Goal: Information Seeking & Learning: Learn about a topic

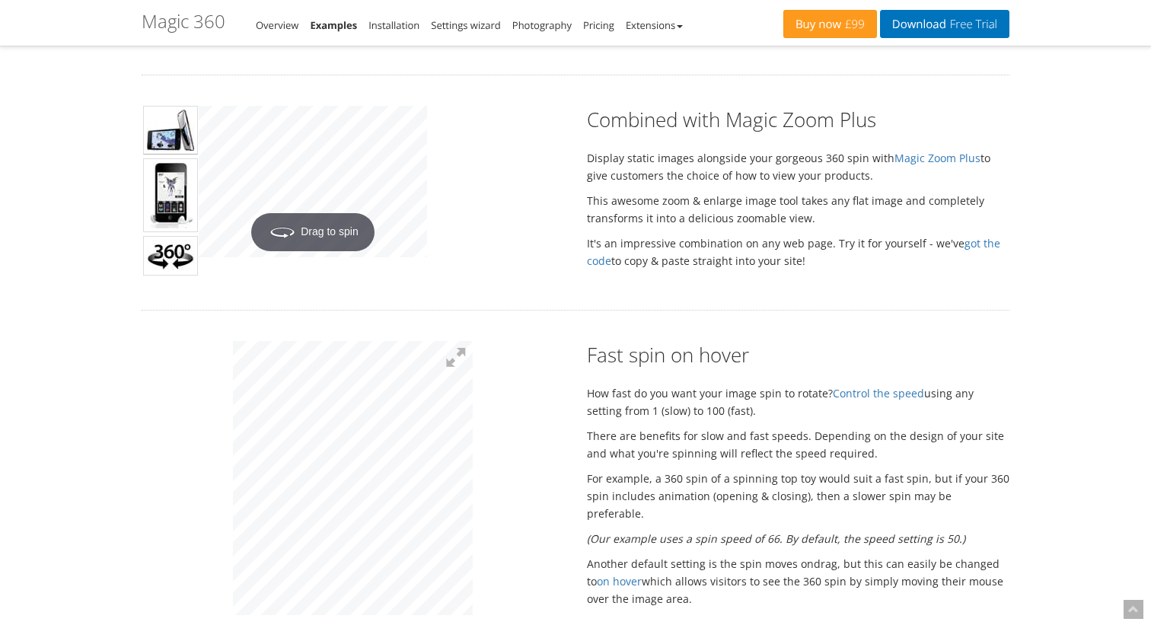
scroll to position [748, 0]
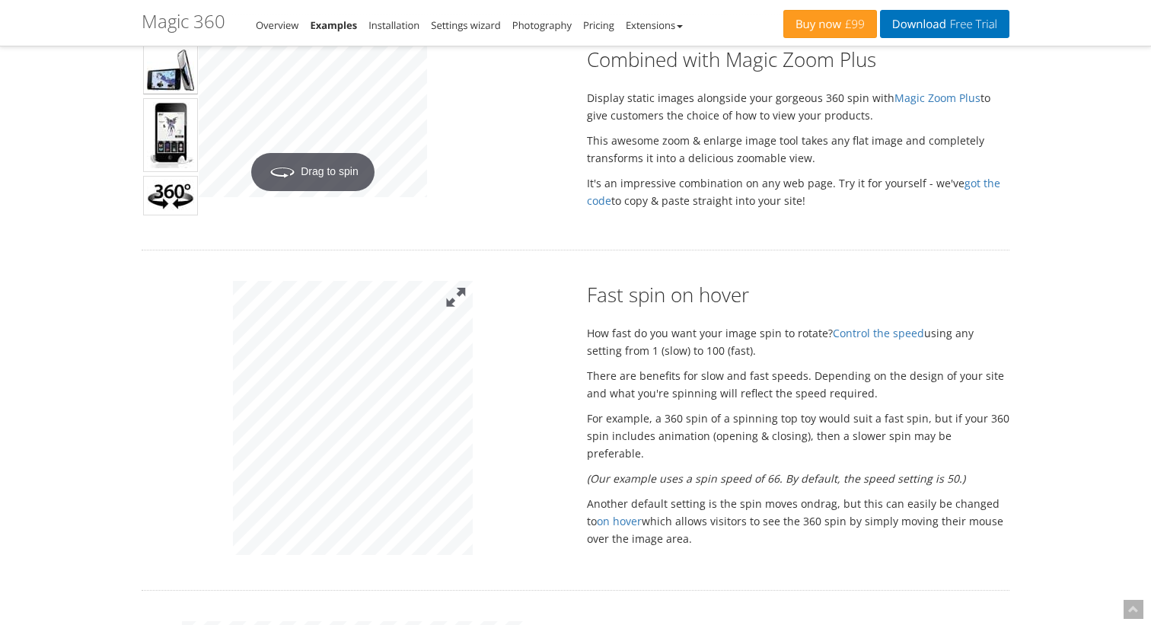
click at [455, 308] on button at bounding box center [456, 298] width 34 height 34
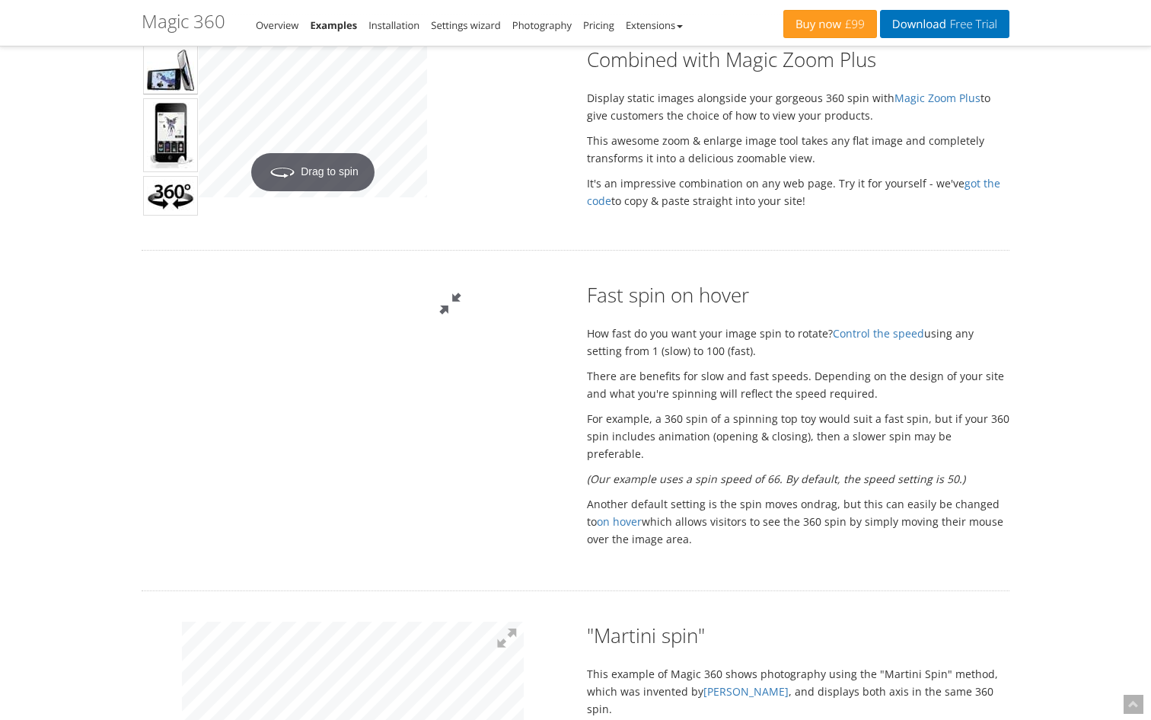
click at [473, 281] on button at bounding box center [450, 304] width 46 height 46
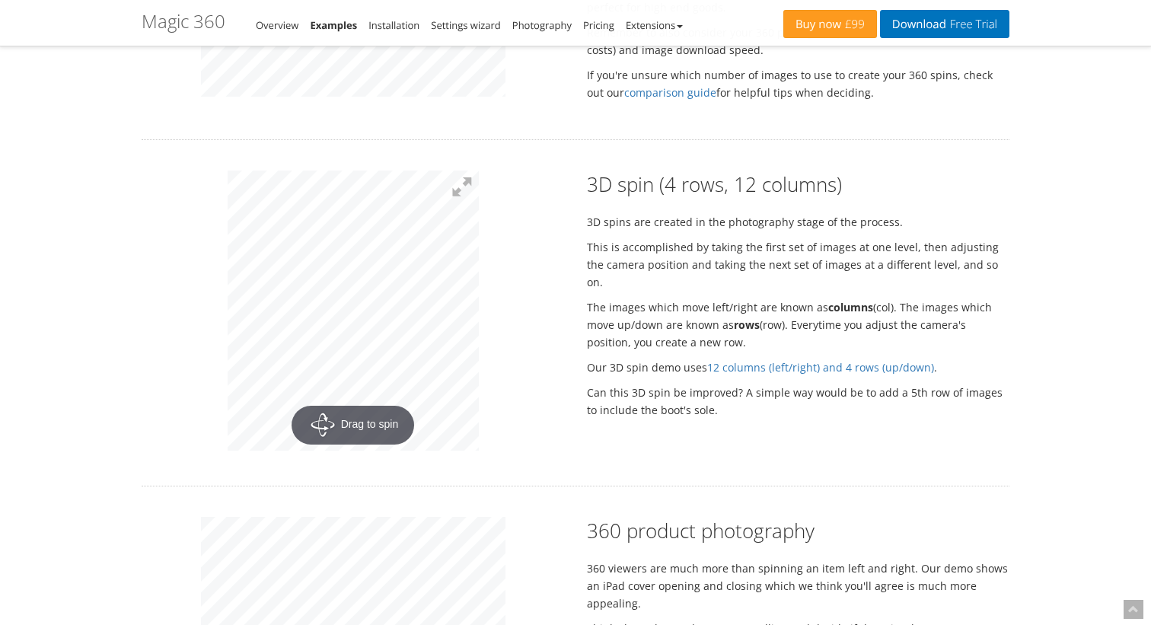
scroll to position [1772, 0]
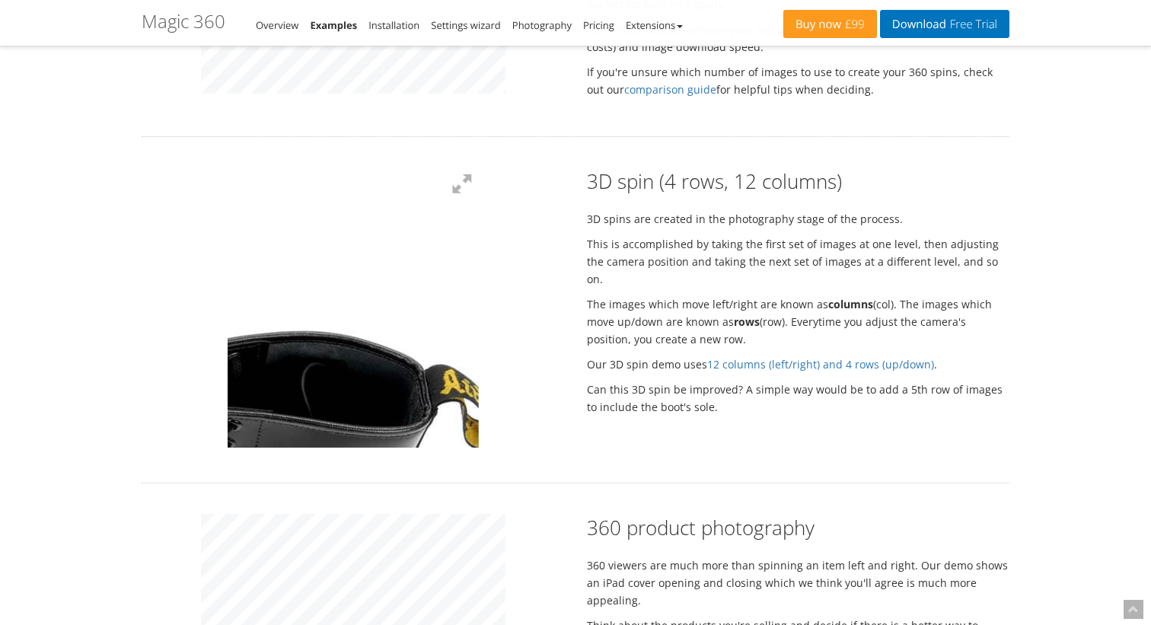
click at [531, 316] on div at bounding box center [353, 310] width 446 height 285
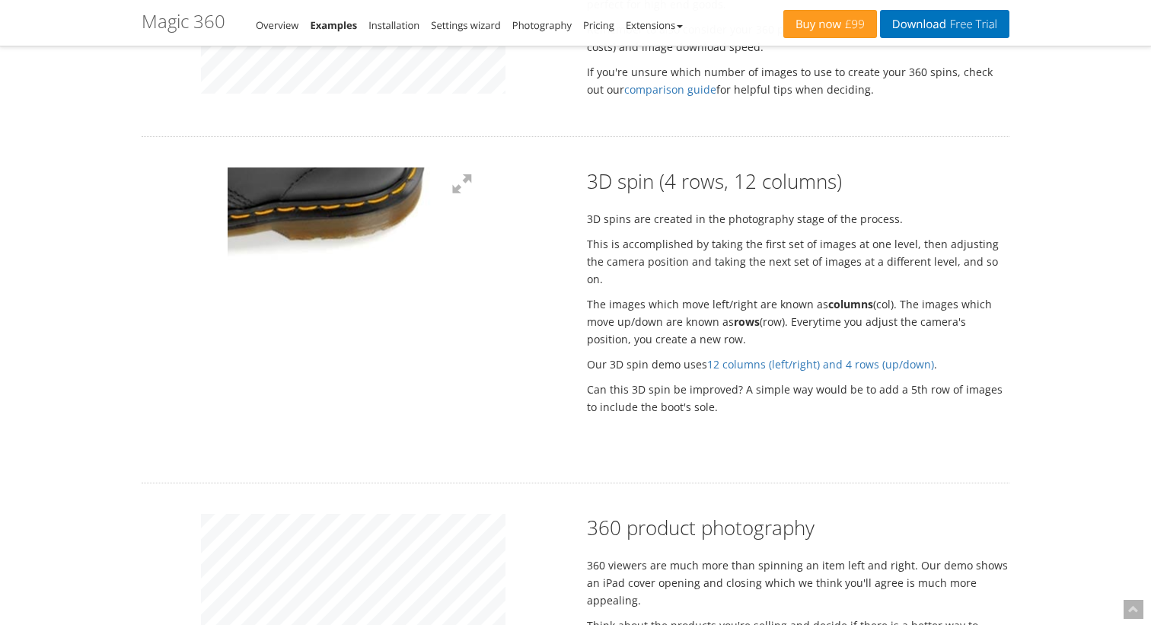
click at [461, 493] on div "Rotate your products as a 360 spin 10 beautiful examples to spin your products …" at bounding box center [576, 153] width 868 height 3644
click at [596, 473] on div "Rotate your products as a 360 spin 10 beautiful examples to spin your products …" at bounding box center [576, 153] width 868 height 3644
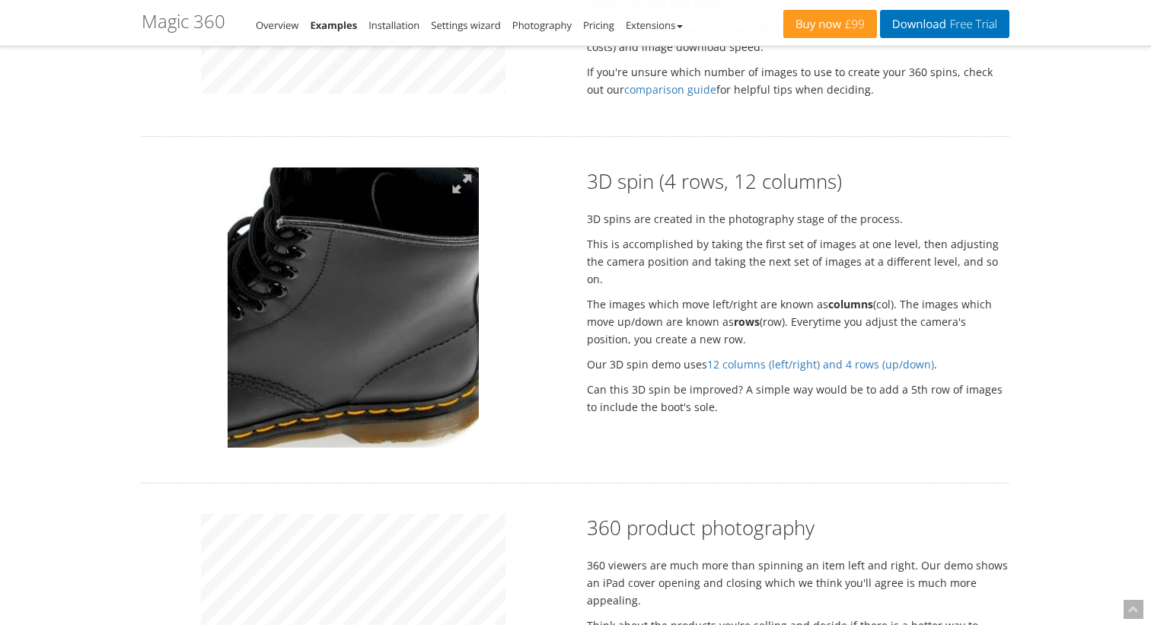
click at [390, 292] on img at bounding box center [243, 310] width 609 height 680
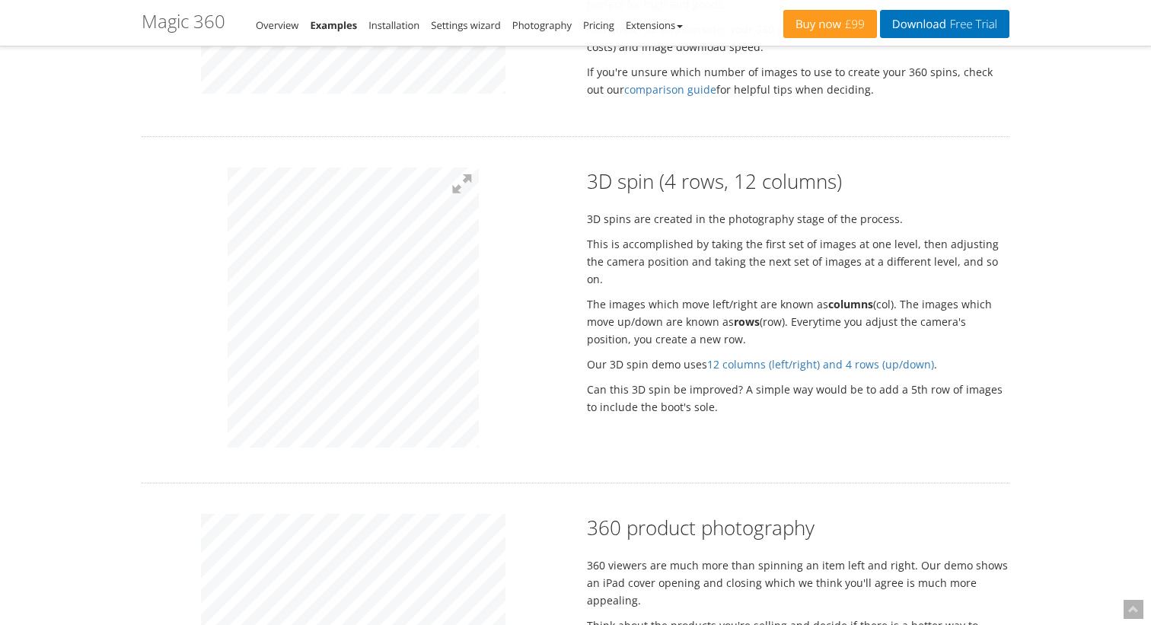
click at [219, 286] on div at bounding box center [353, 310] width 446 height 285
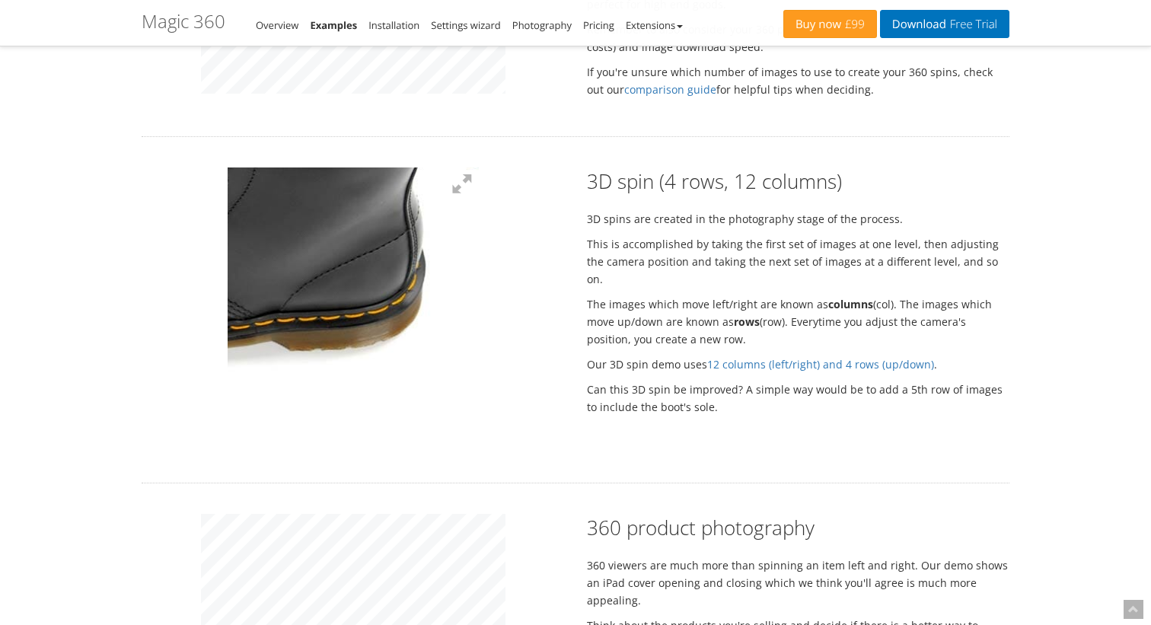
click at [745, 462] on div "Rotate your products as a 360 spin 10 beautiful examples to spin your products …" at bounding box center [576, 153] width 868 height 3644
click at [537, 336] on div at bounding box center [353, 310] width 446 height 285
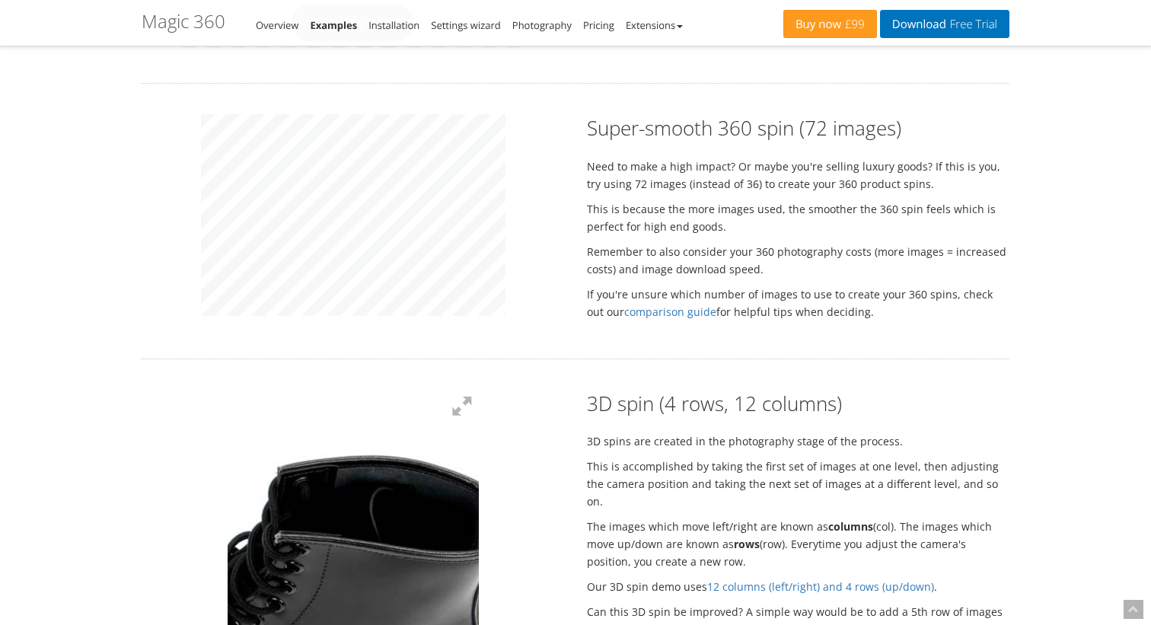
scroll to position [1578, 0]
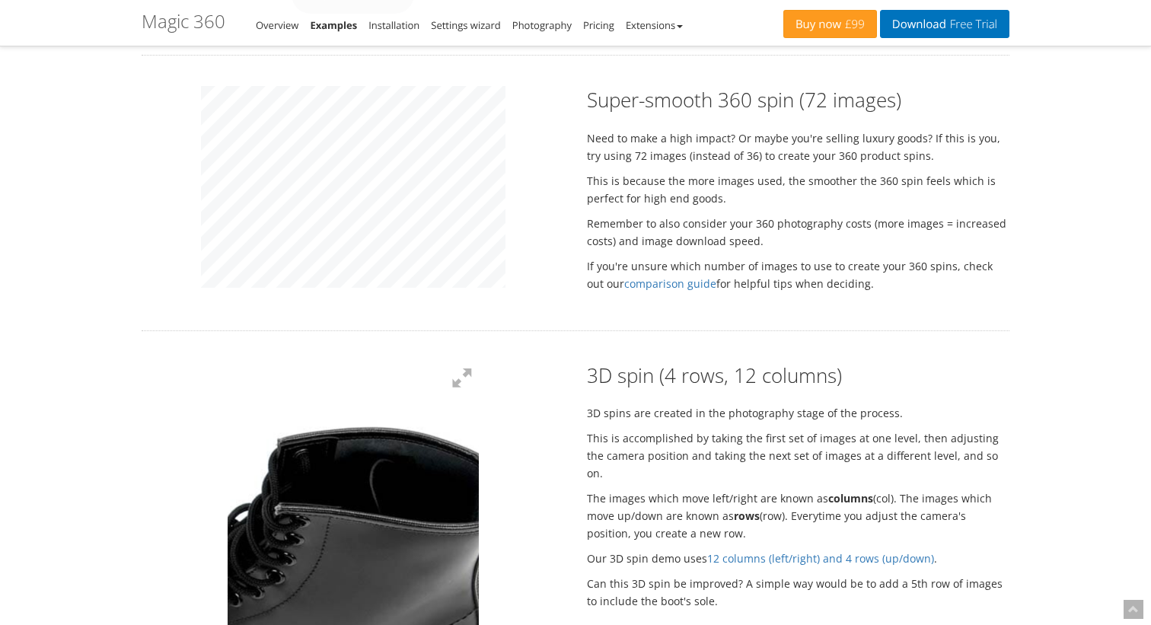
click at [522, 446] on div at bounding box center [353, 504] width 446 height 285
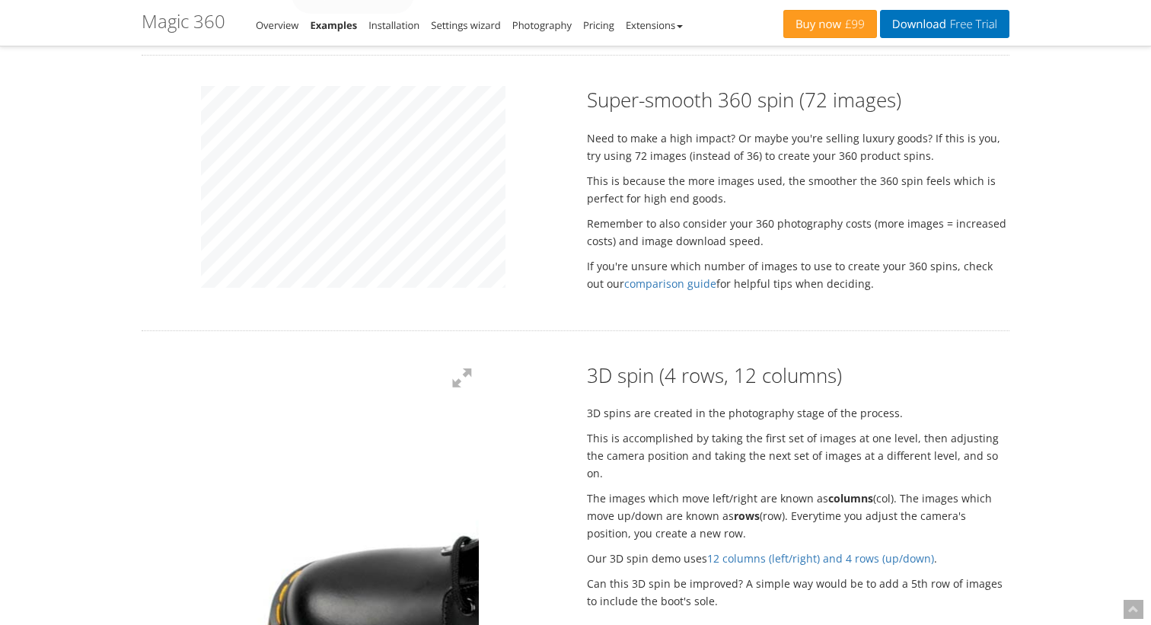
click at [174, 443] on div at bounding box center [353, 504] width 446 height 285
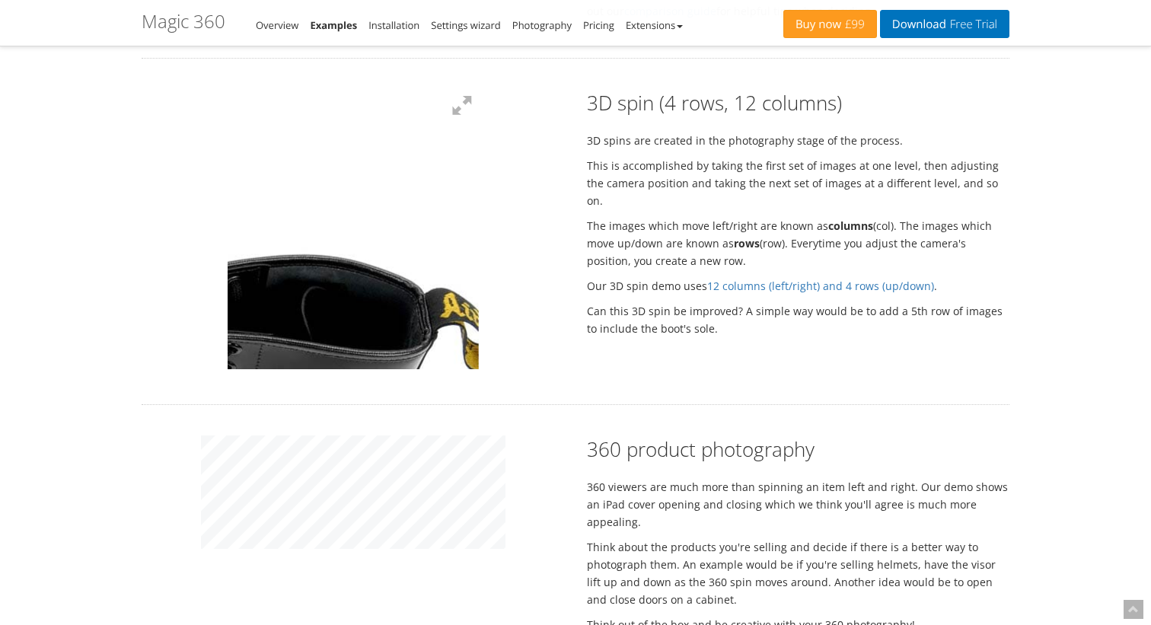
scroll to position [1867, 0]
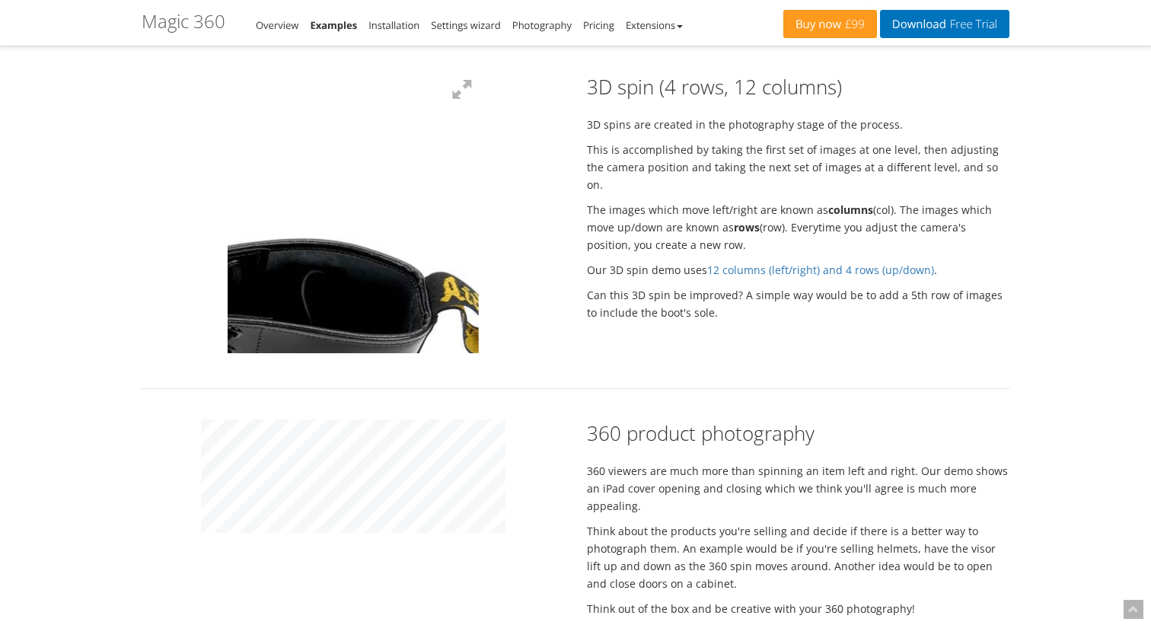
click at [567, 359] on div "Rotate your products as a 360 spin 10 beautiful examples to spin your products …" at bounding box center [576, 58] width 868 height 3644
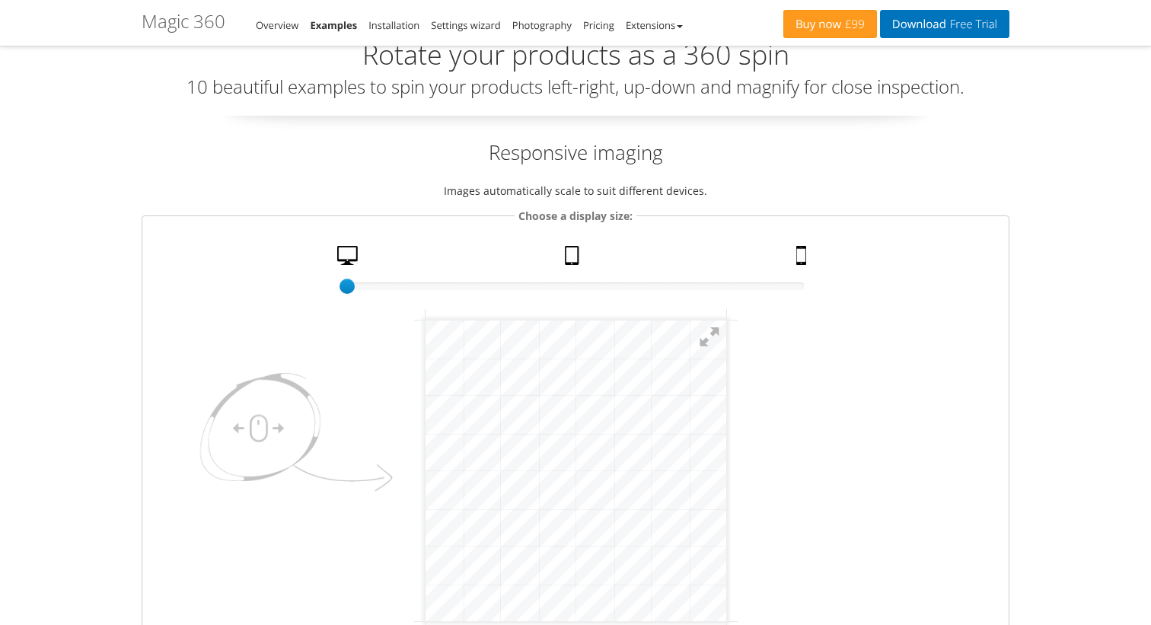
scroll to position [64, 0]
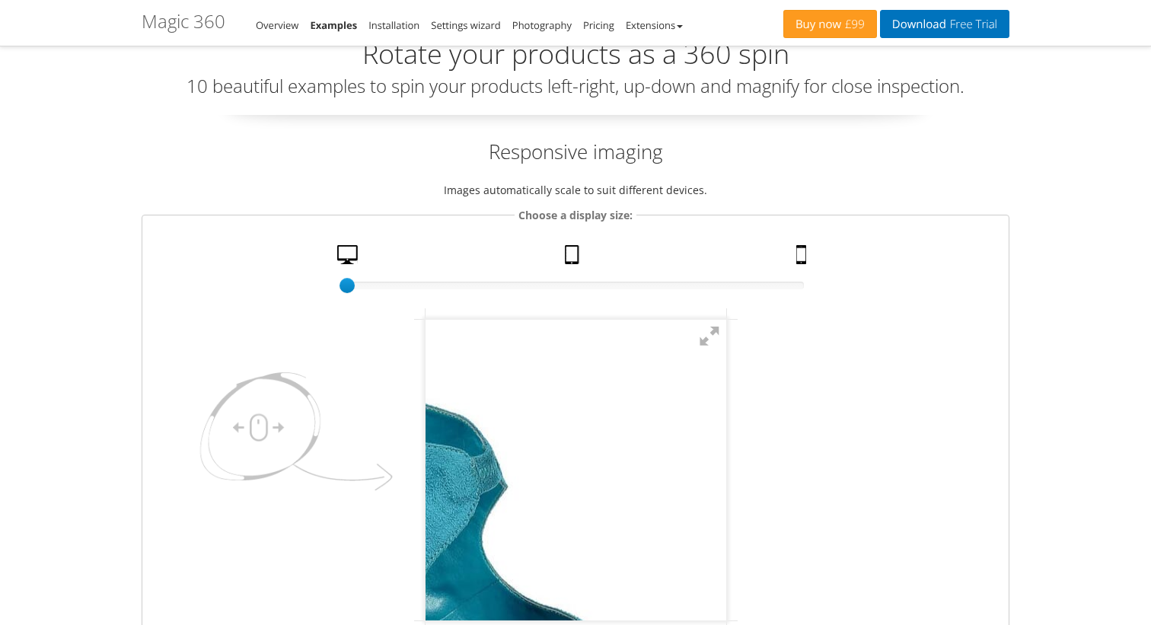
click at [889, 435] on fieldset "Choose a display size: 100% size 1 Desktop Tablet Mobile" at bounding box center [576, 429] width 868 height 446
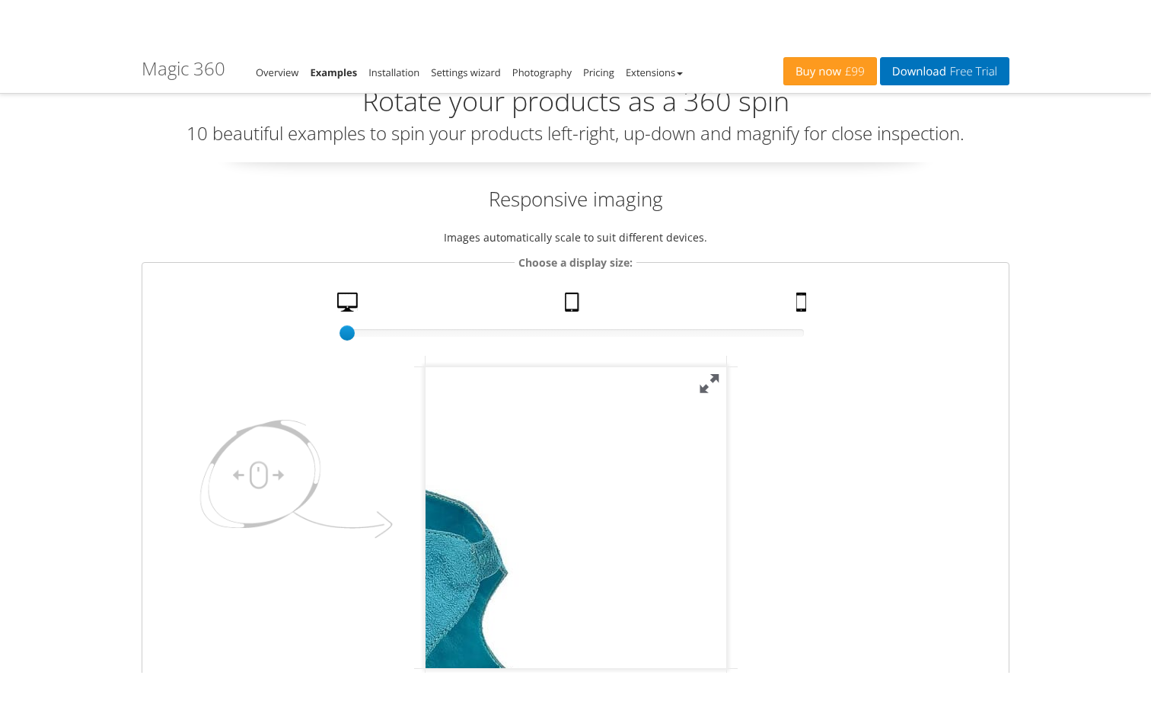
click at [707, 385] on button at bounding box center [709, 384] width 34 height 34
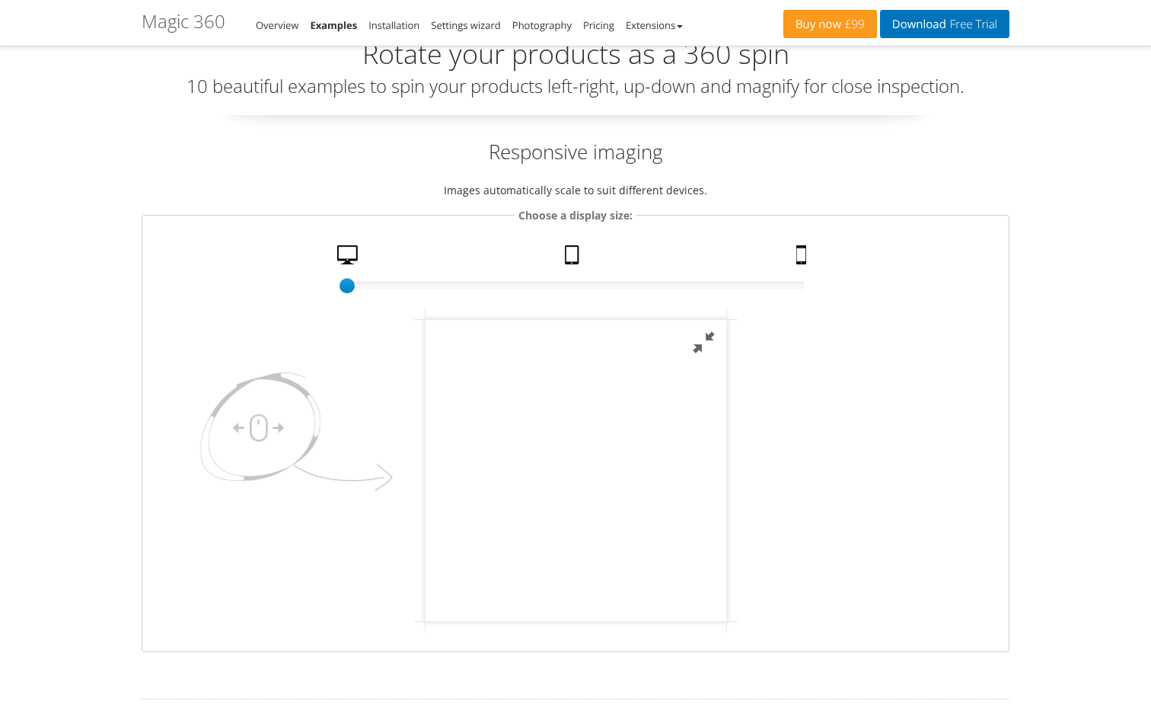
click at [726, 346] on button at bounding box center [703, 343] width 46 height 46
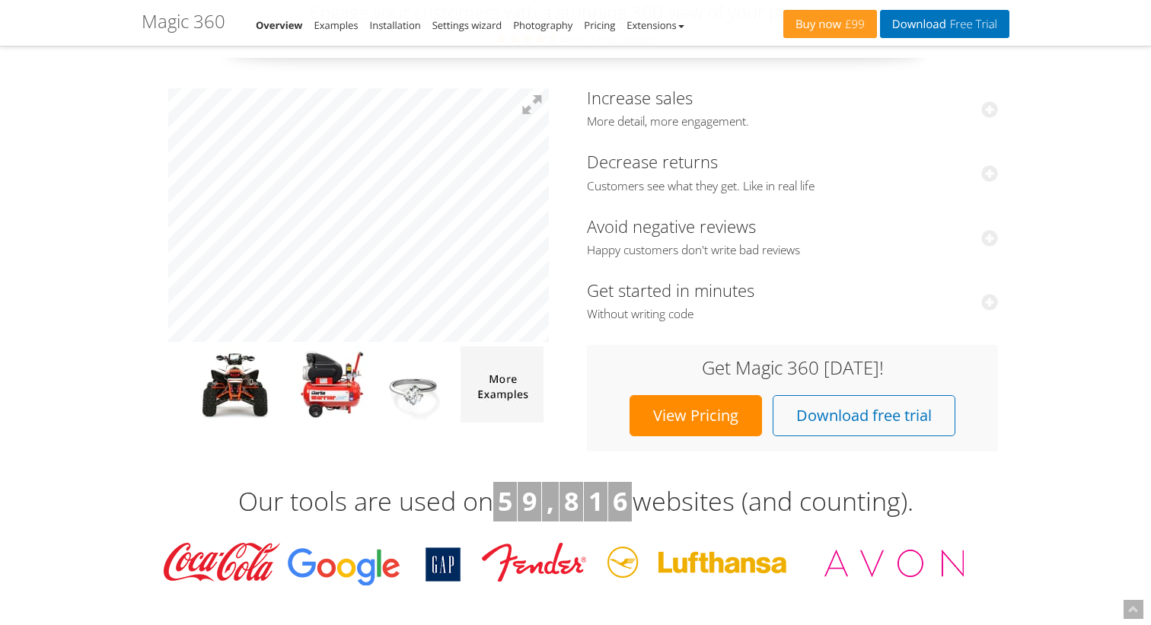
click at [954, 263] on div "Increase sales More detail, more engagement. After implementing our 360-degree …" at bounding box center [792, 205] width 411 height 234
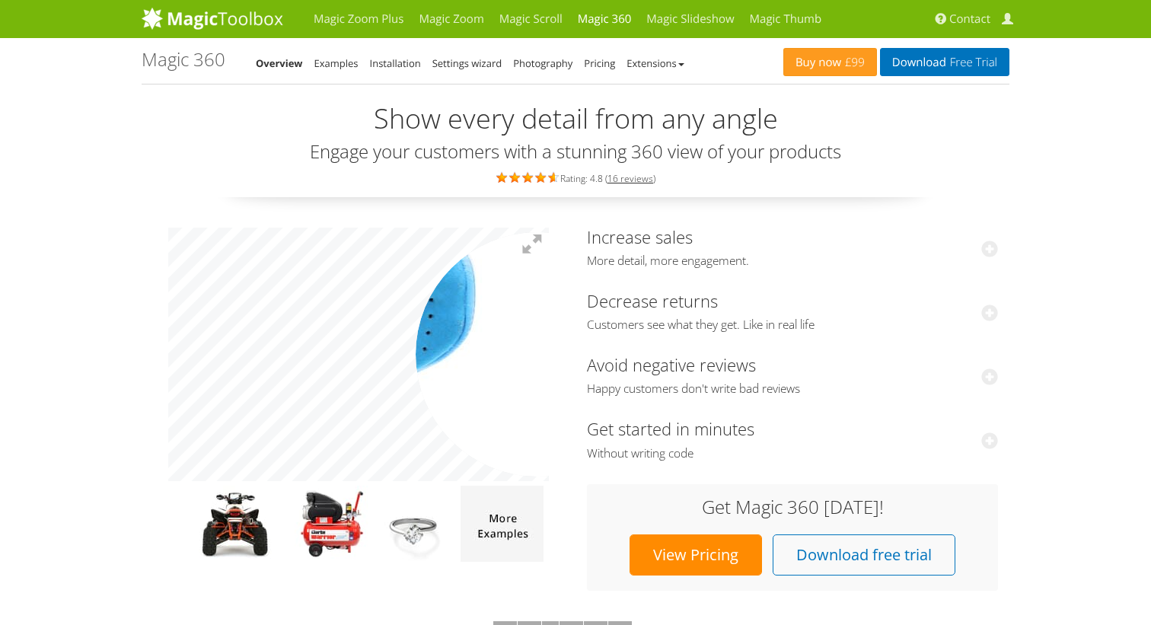
click at [539, 232] on button at bounding box center [533, 245] width 34 height 34
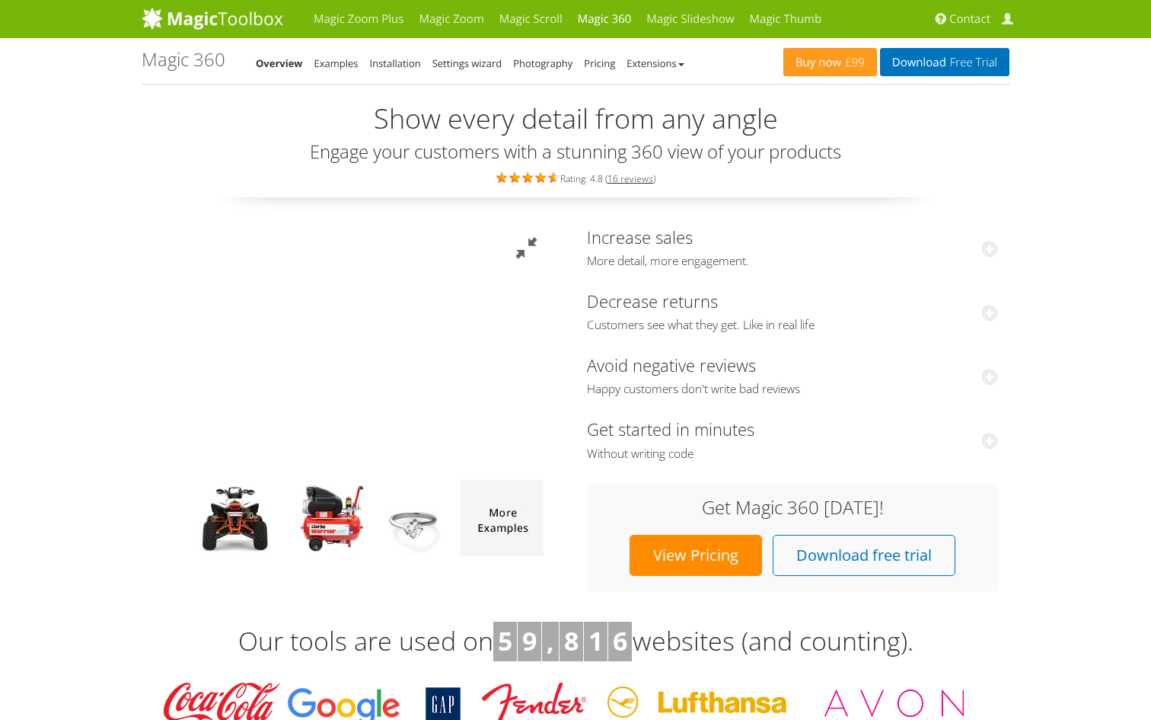
click at [549, 225] on button at bounding box center [526, 248] width 46 height 46
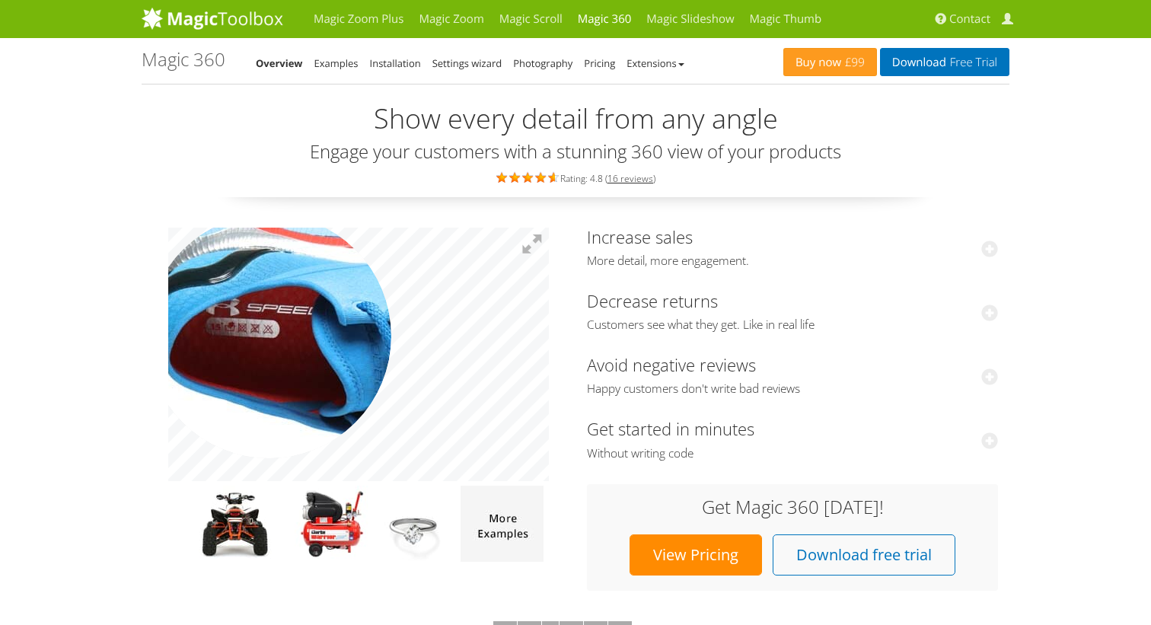
click at [269, 334] on img at bounding box center [450, 374] width 762 height 508
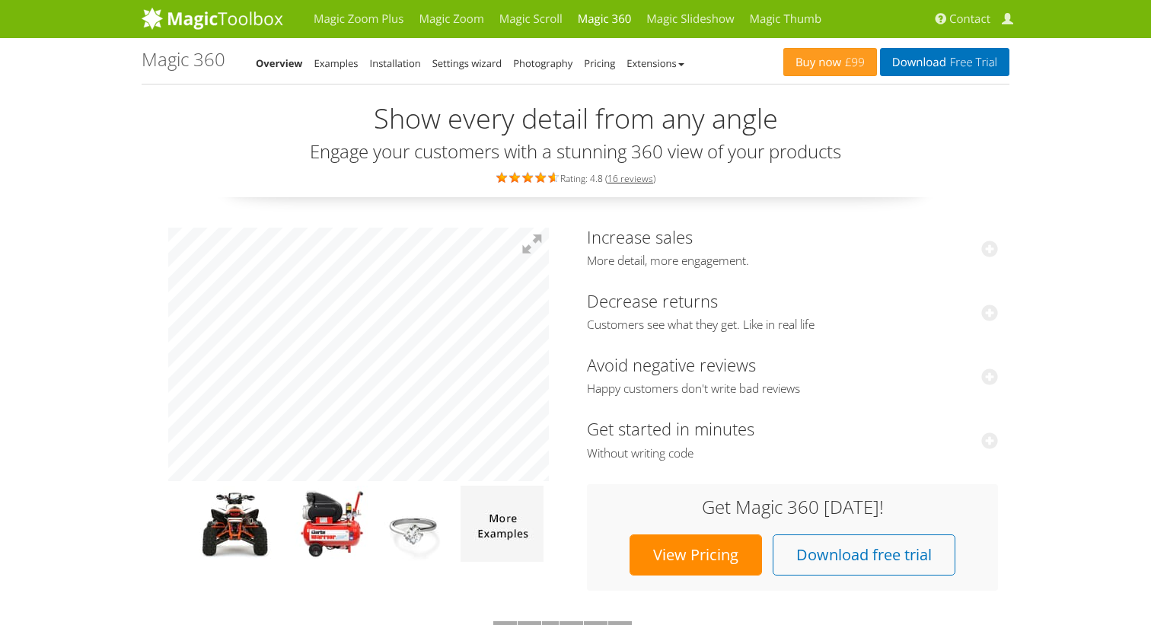
click at [883, 310] on h3 "Decrease returns Customers see what they get. Like in real life" at bounding box center [792, 312] width 411 height 41
click at [329, 539] on img at bounding box center [332, 524] width 74 height 76
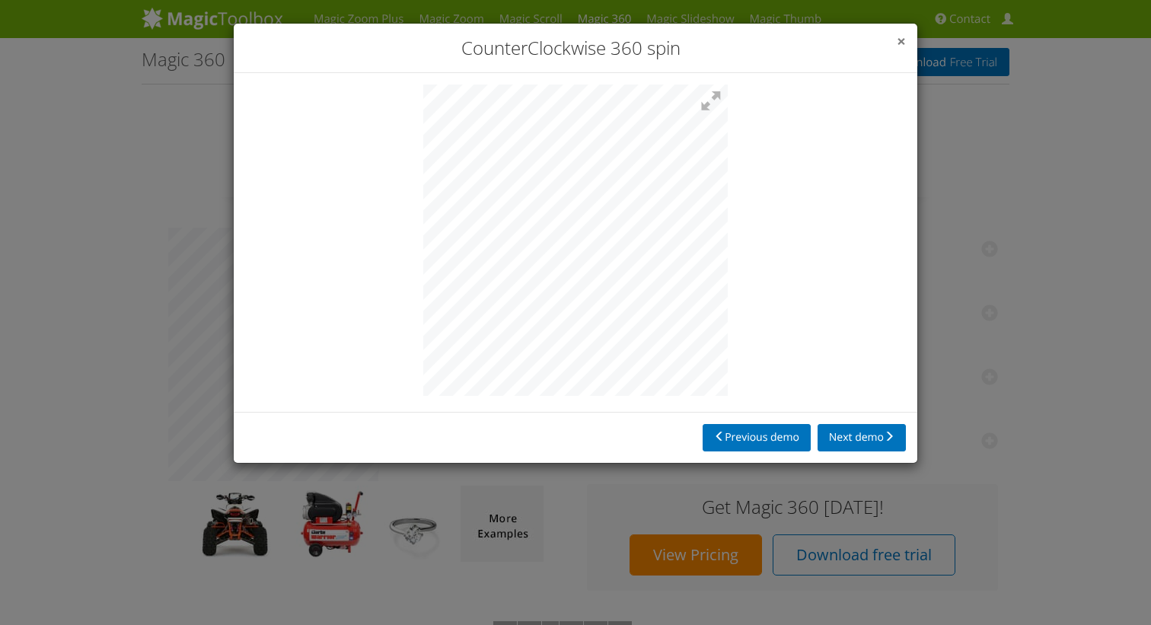
click at [904, 47] on span "×" at bounding box center [901, 40] width 9 height 21
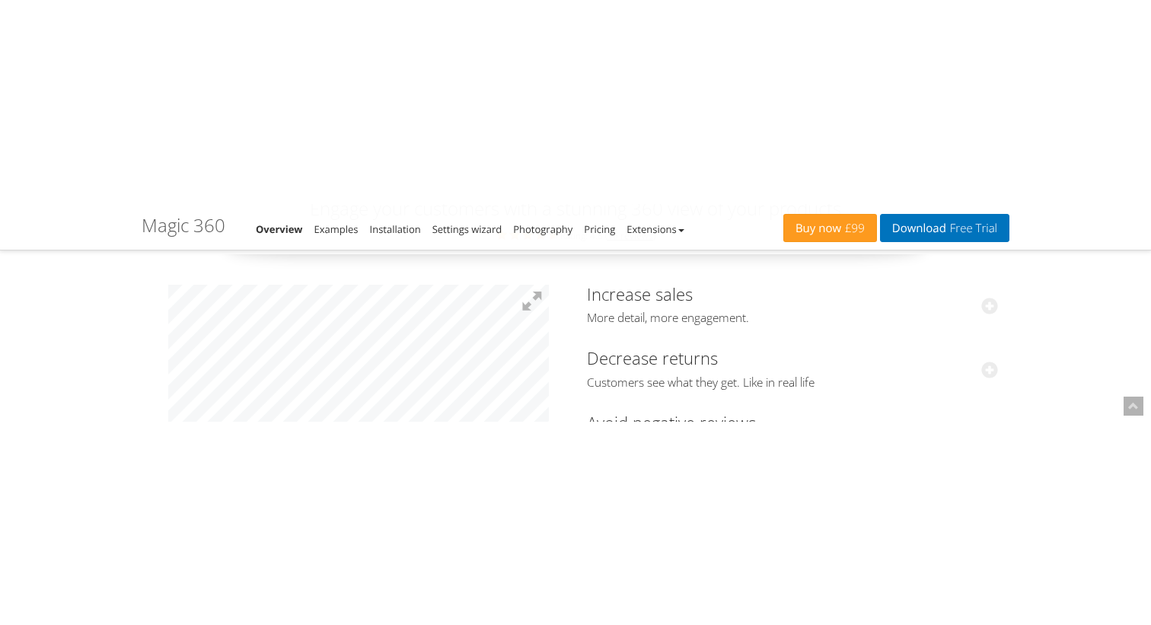
scroll to position [203, 0]
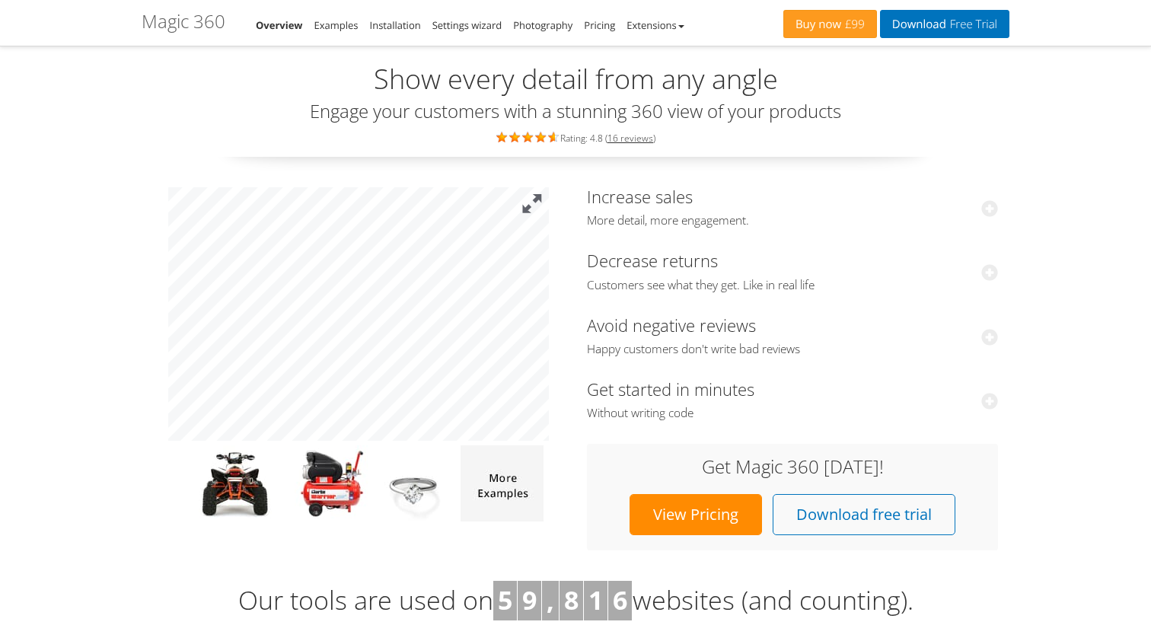
click at [527, 218] on button at bounding box center [533, 204] width 34 height 34
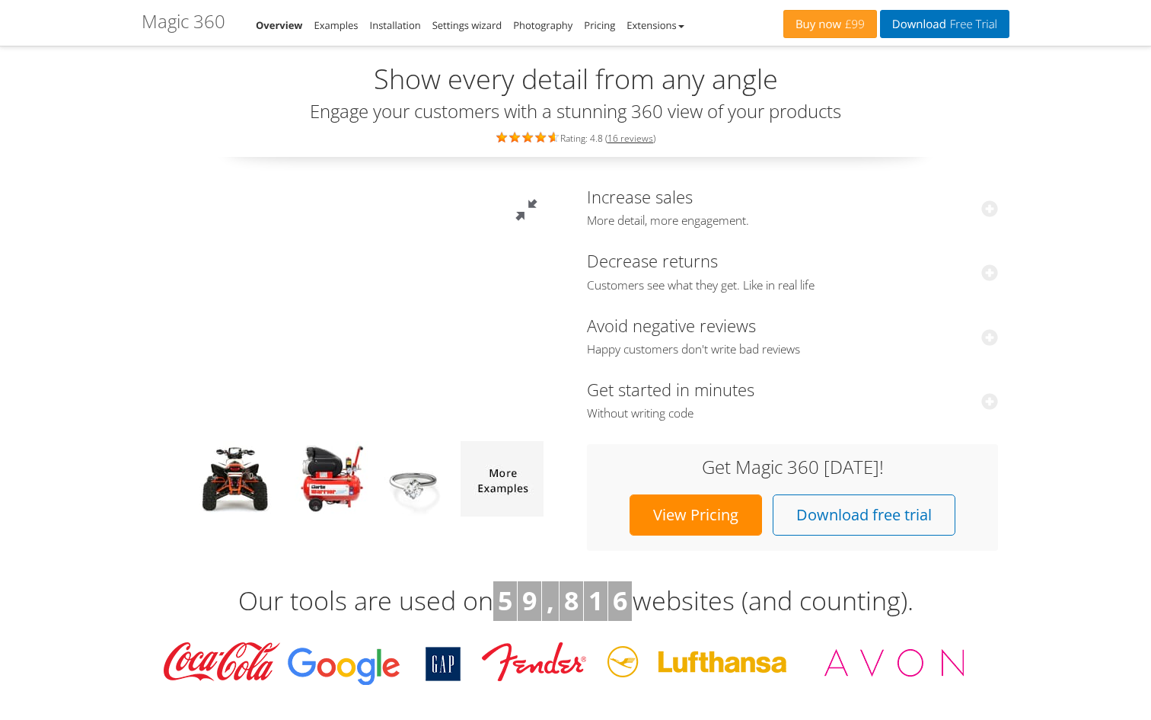
click at [549, 187] on button at bounding box center [526, 210] width 46 height 46
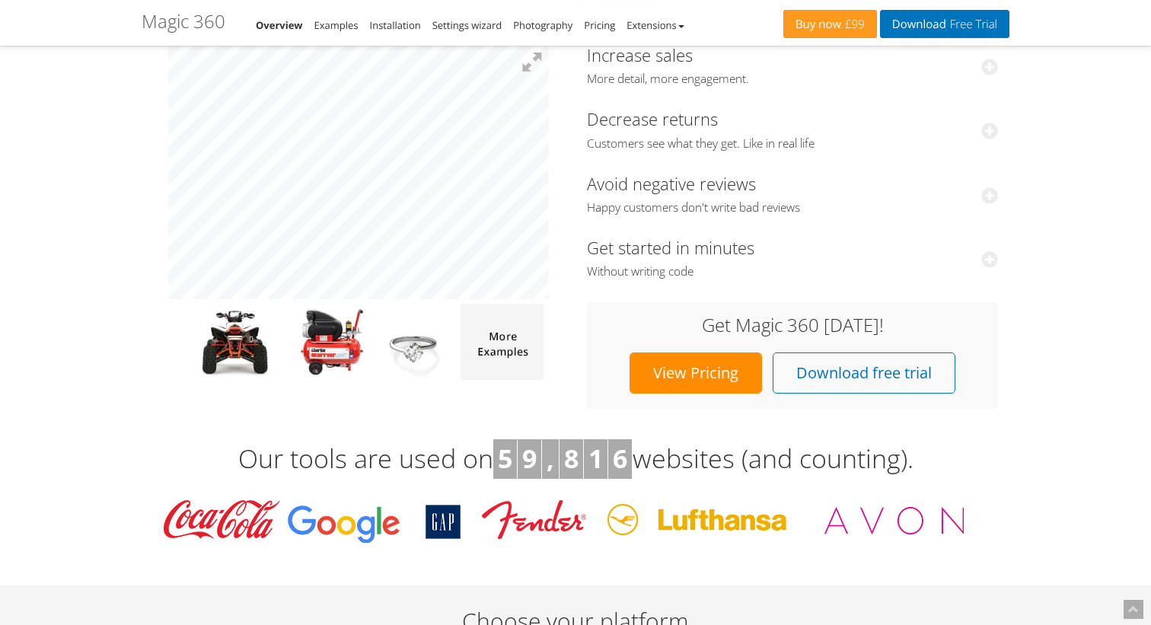
scroll to position [222, 0]
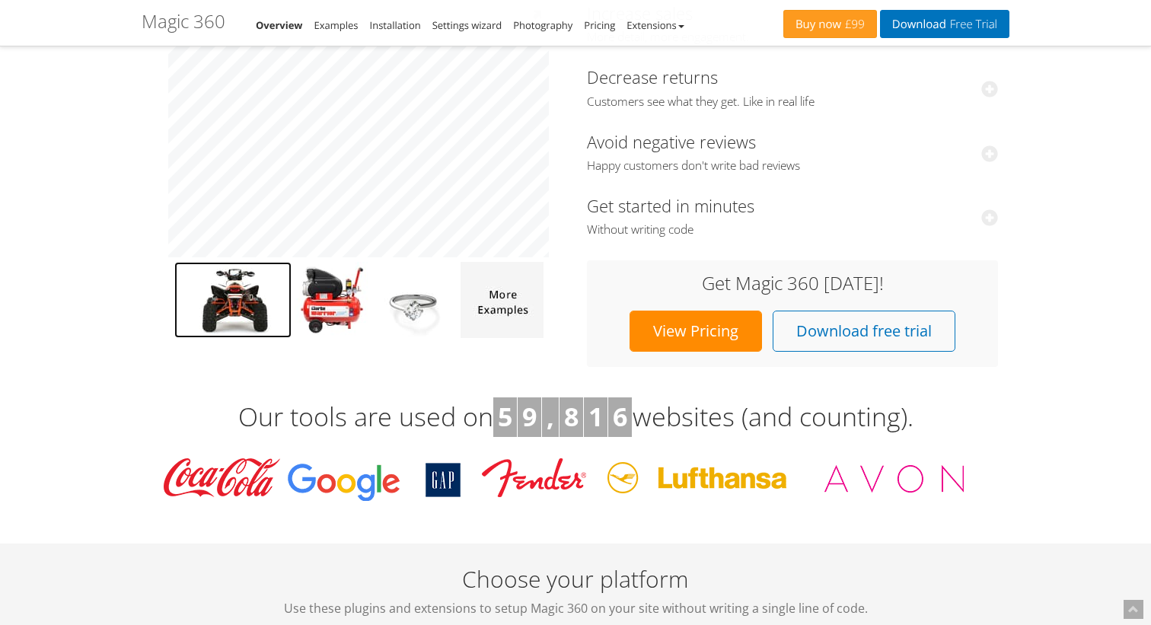
click at [237, 286] on img at bounding box center [232, 300] width 117 height 76
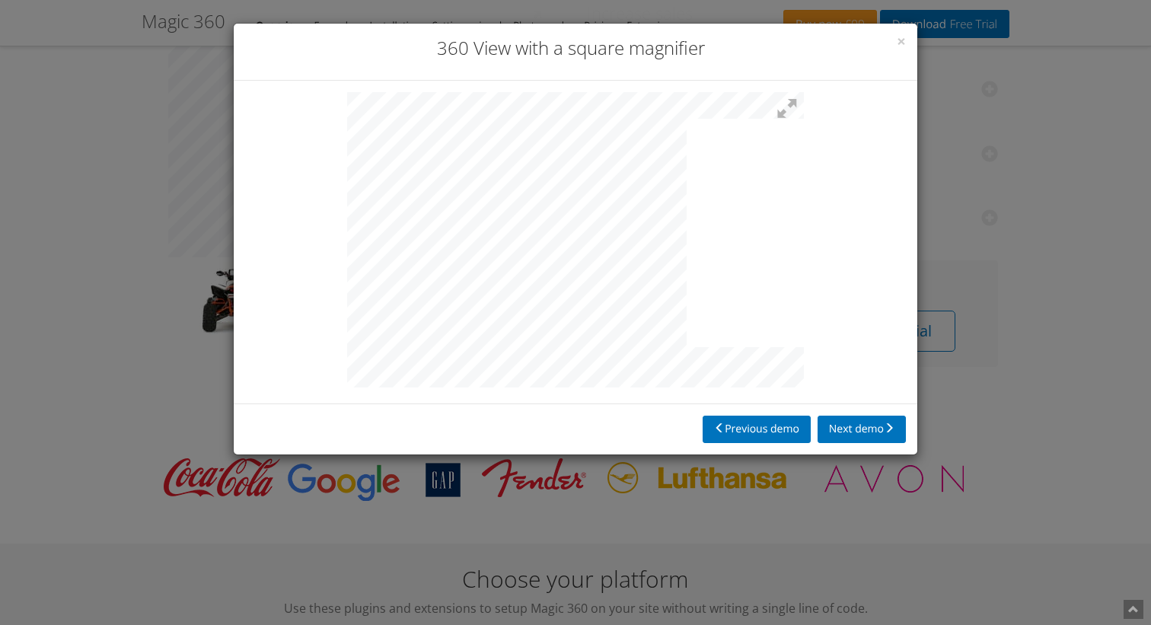
click at [875, 232] on div at bounding box center [576, 242] width 684 height 323
click at [902, 36] on span "×" at bounding box center [901, 40] width 9 height 21
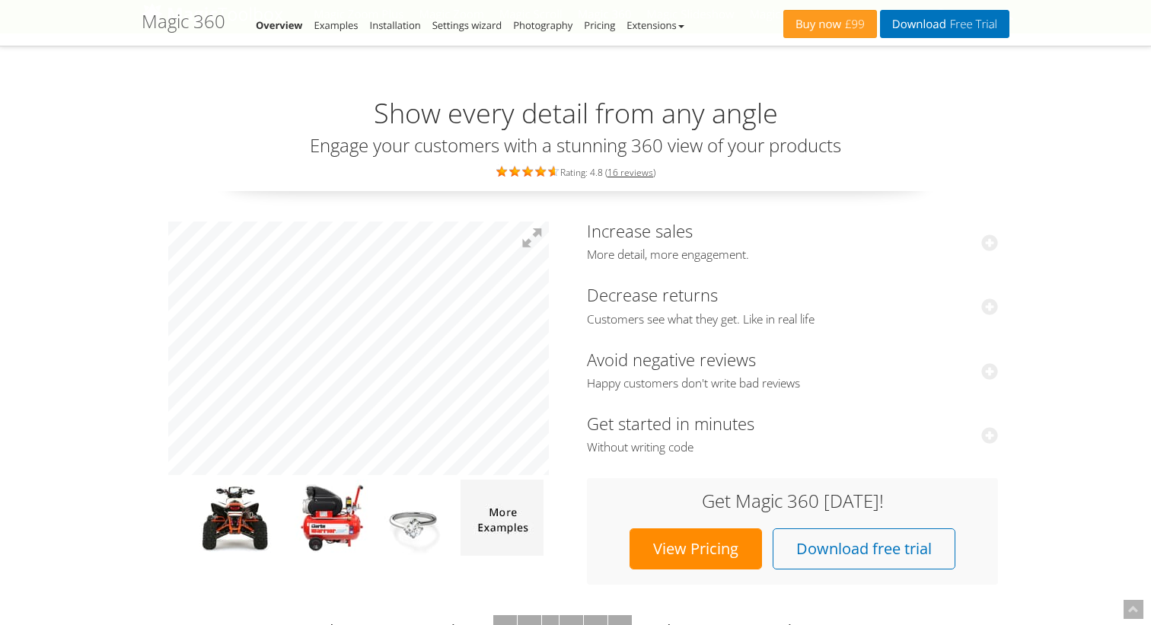
scroll to position [0, 0]
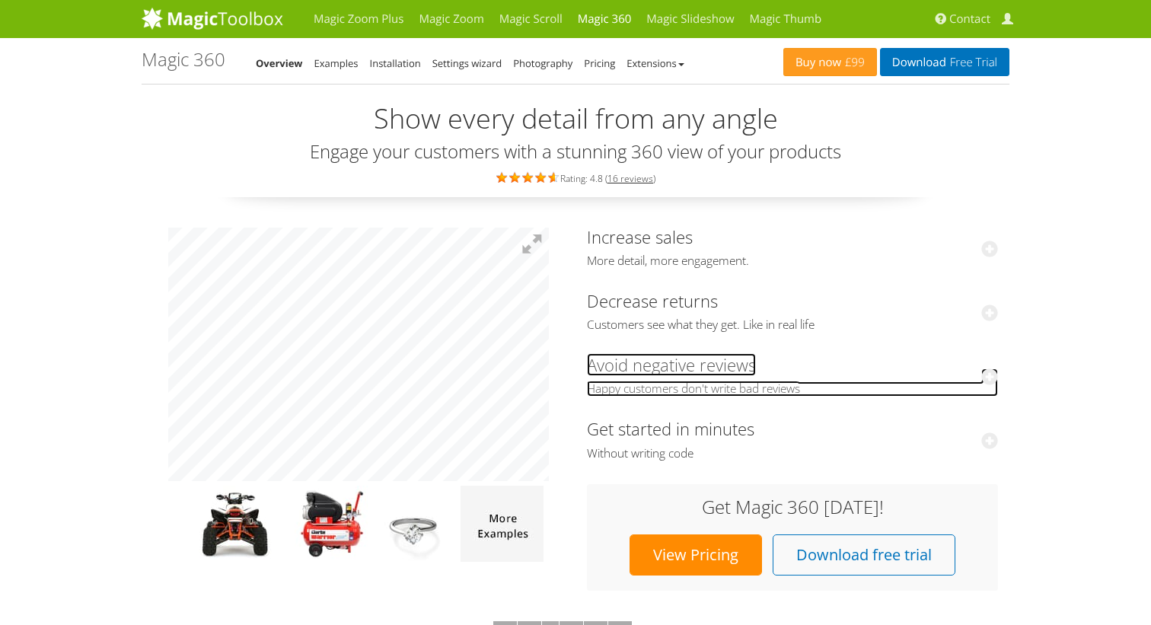
click at [992, 378] on icon at bounding box center [990, 377] width 17 height 17
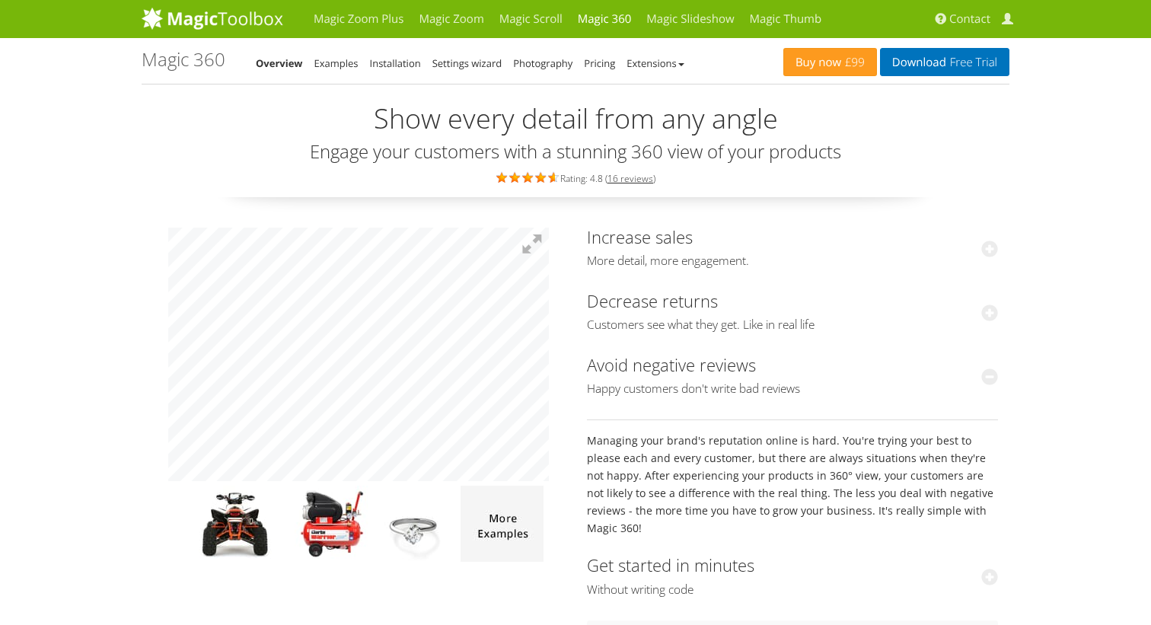
click at [843, 371] on h3 "Avoid negative reviews Happy customers don't write bad reviews" at bounding box center [792, 376] width 411 height 41
click at [532, 255] on button at bounding box center [533, 245] width 34 height 34
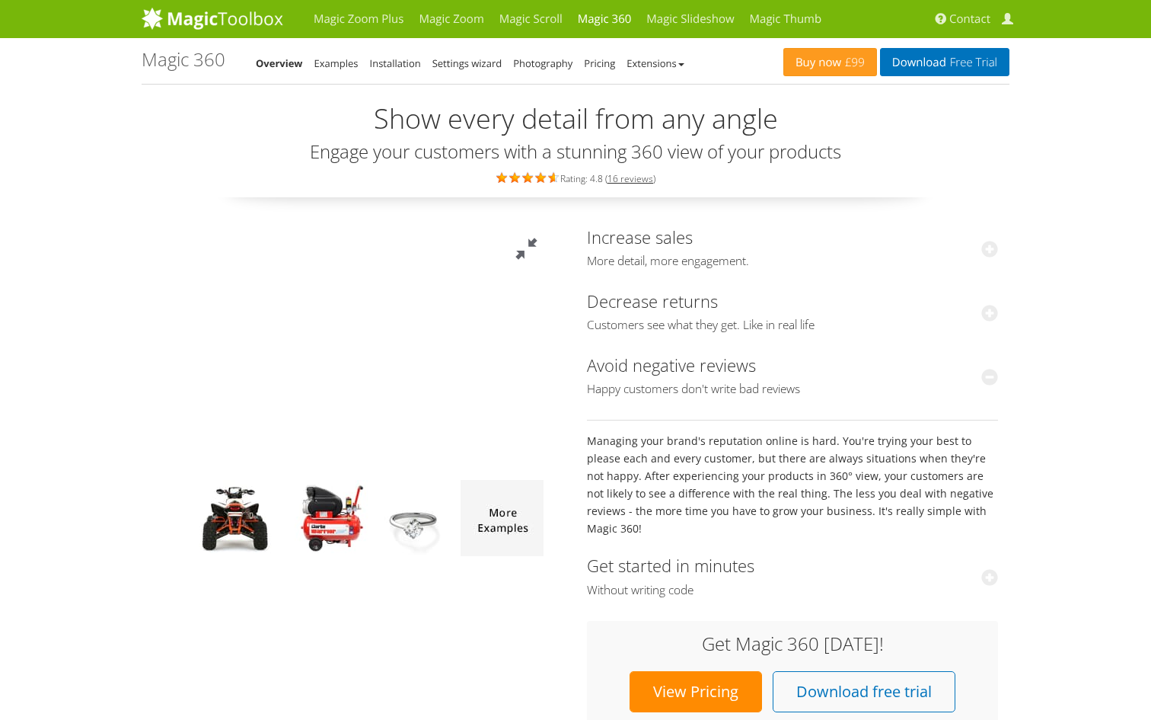
click at [549, 226] on button at bounding box center [526, 249] width 46 height 46
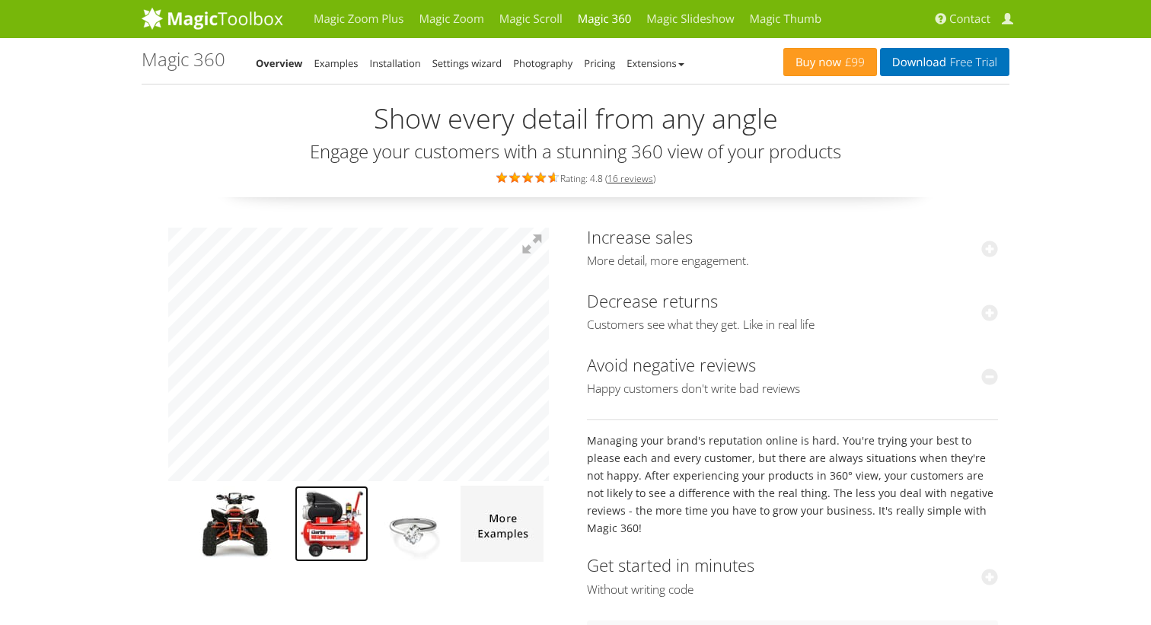
click at [339, 525] on img at bounding box center [332, 524] width 74 height 76
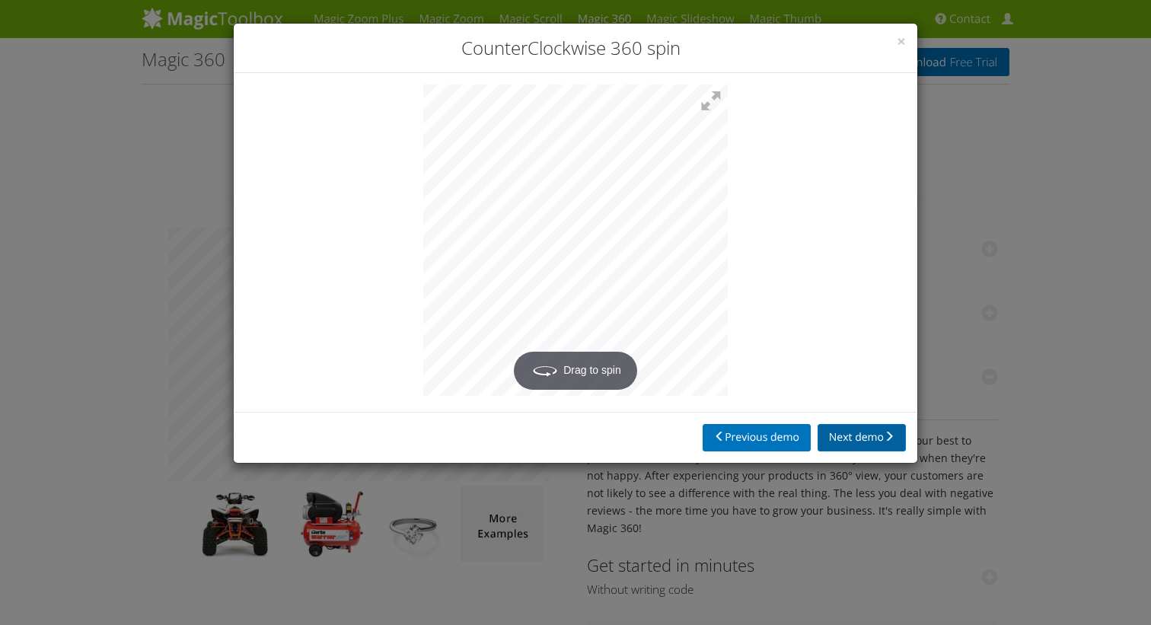
click at [839, 442] on button "Next demo" at bounding box center [862, 437] width 88 height 27
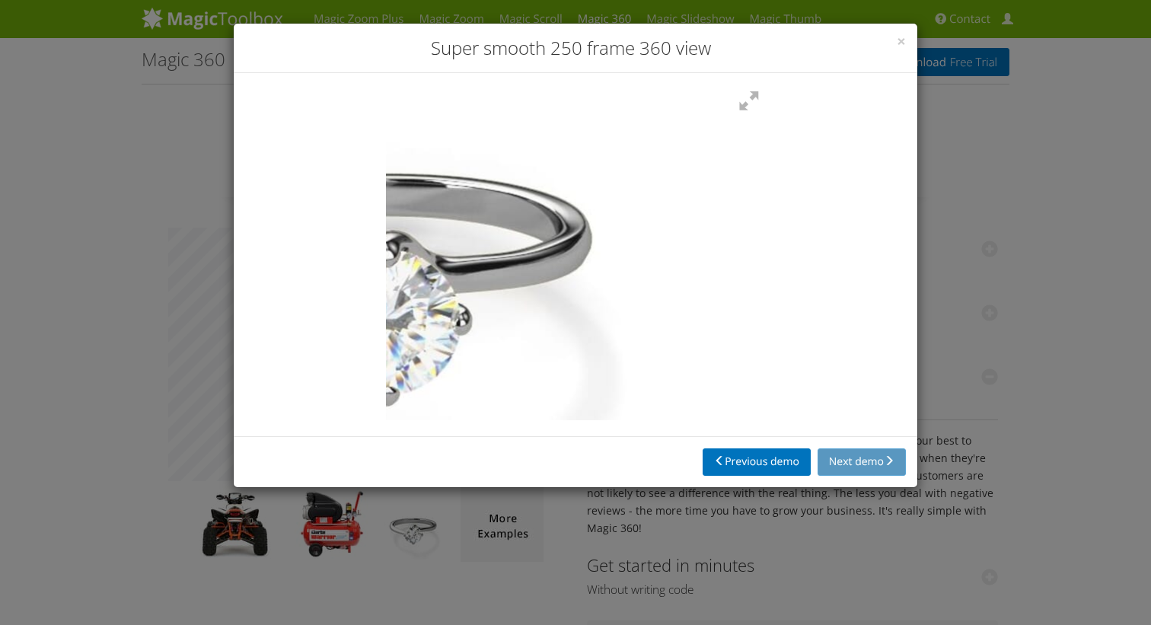
click at [795, 249] on div at bounding box center [576, 254] width 684 height 363
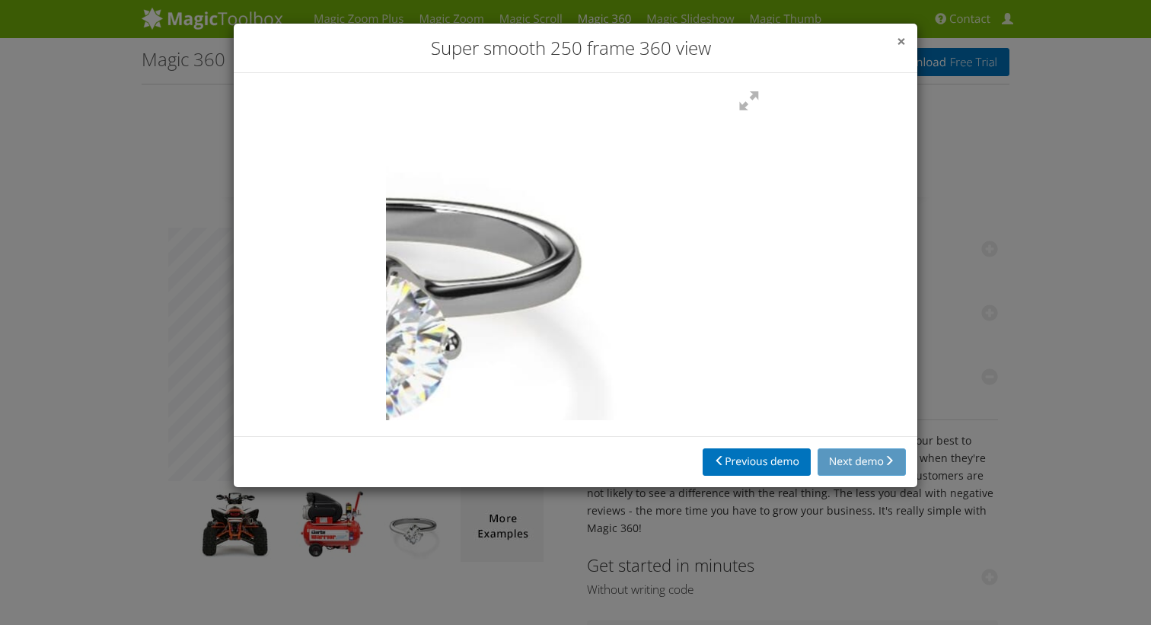
click at [899, 50] on span "×" at bounding box center [901, 40] width 9 height 21
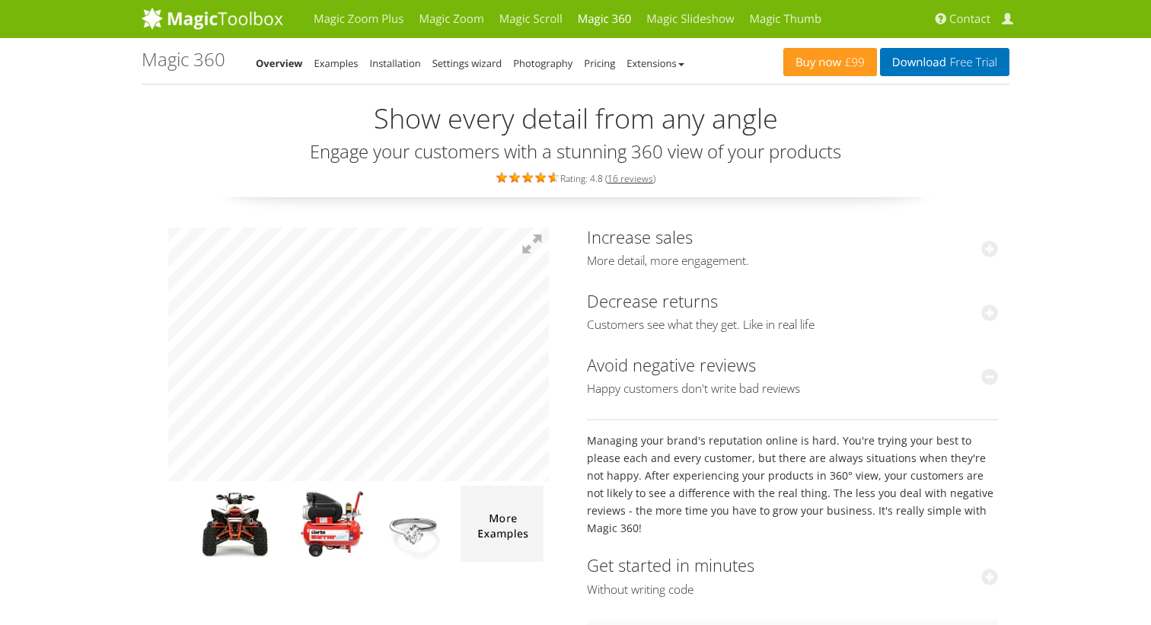
click at [999, 277] on div "Increase sales More detail, more engagement. After implementing our 360-degree …" at bounding box center [793, 473] width 434 height 507
click at [522, 104] on h2 "Show every detail from any angle" at bounding box center [576, 119] width 868 height 30
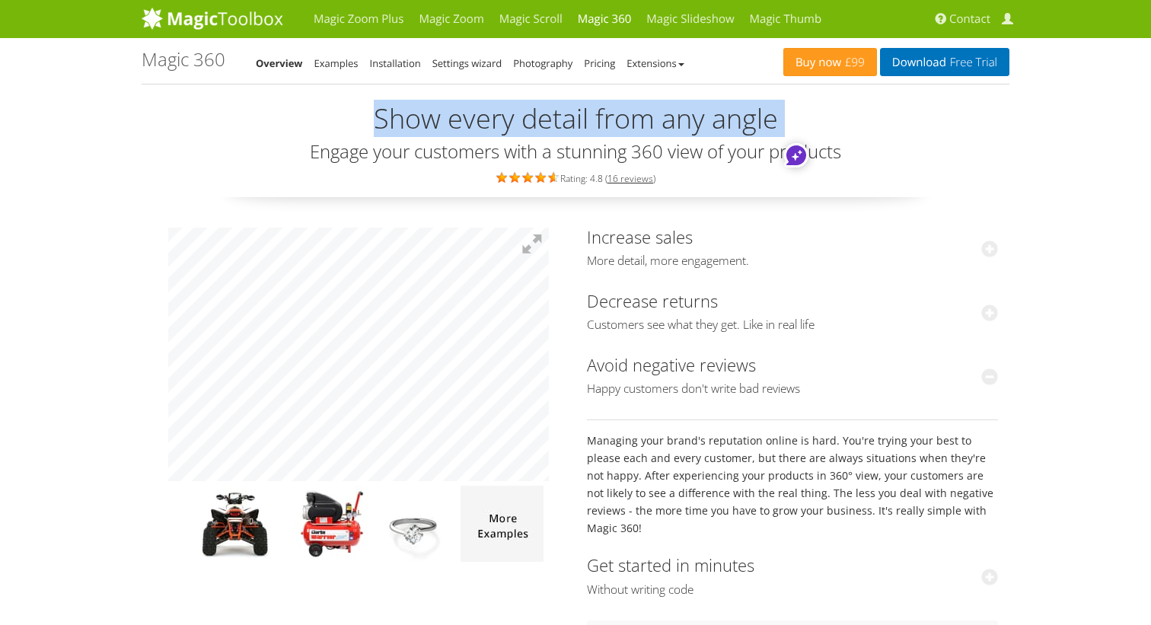
click at [465, 145] on h3 "Engage your customers with a stunning 360 view of your products" at bounding box center [576, 152] width 868 height 20
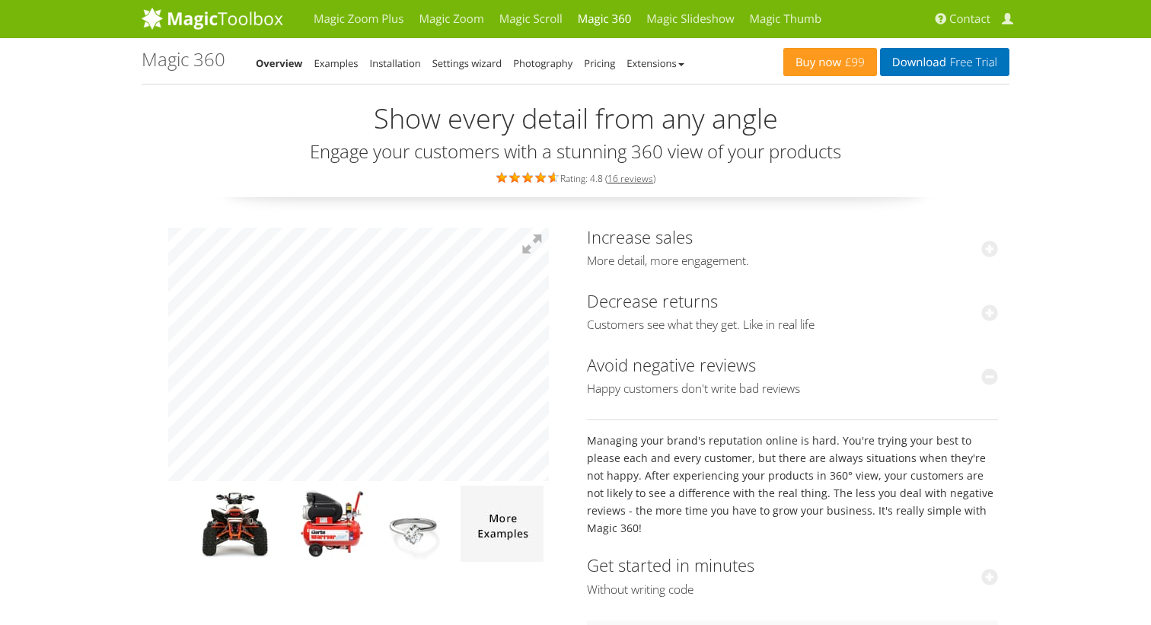
click at [465, 145] on h3 "Engage your customers with a stunning 360 view of your products" at bounding box center [576, 152] width 868 height 20
click at [799, 358] on h3 "Avoid negative reviews Happy customers don't write bad reviews" at bounding box center [792, 376] width 411 height 41
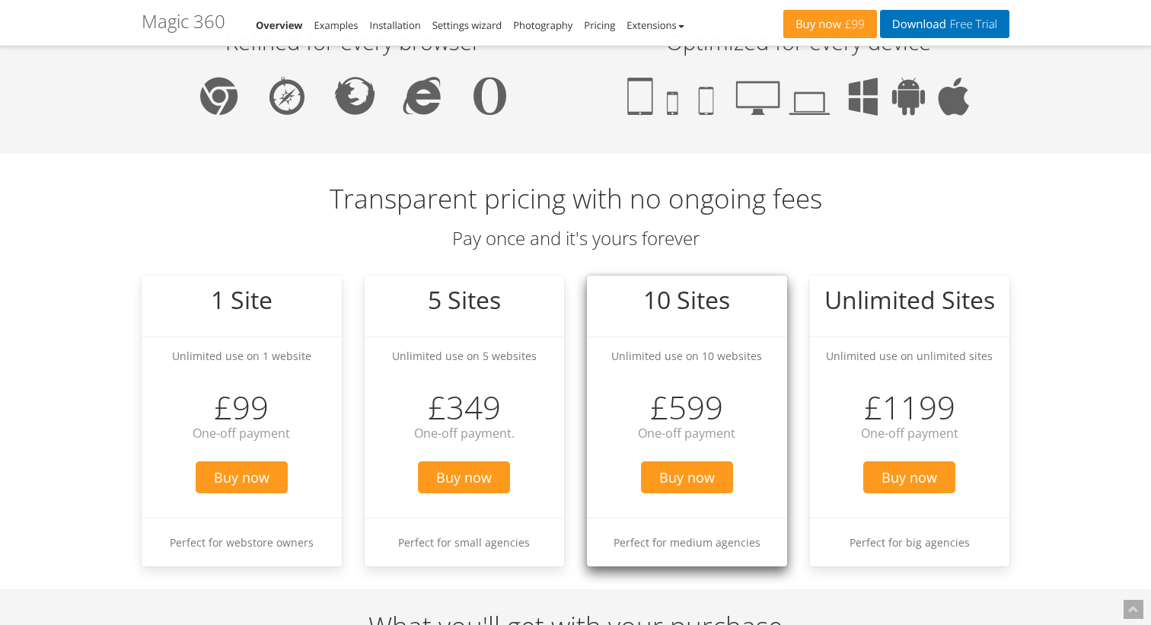
scroll to position [1474, 0]
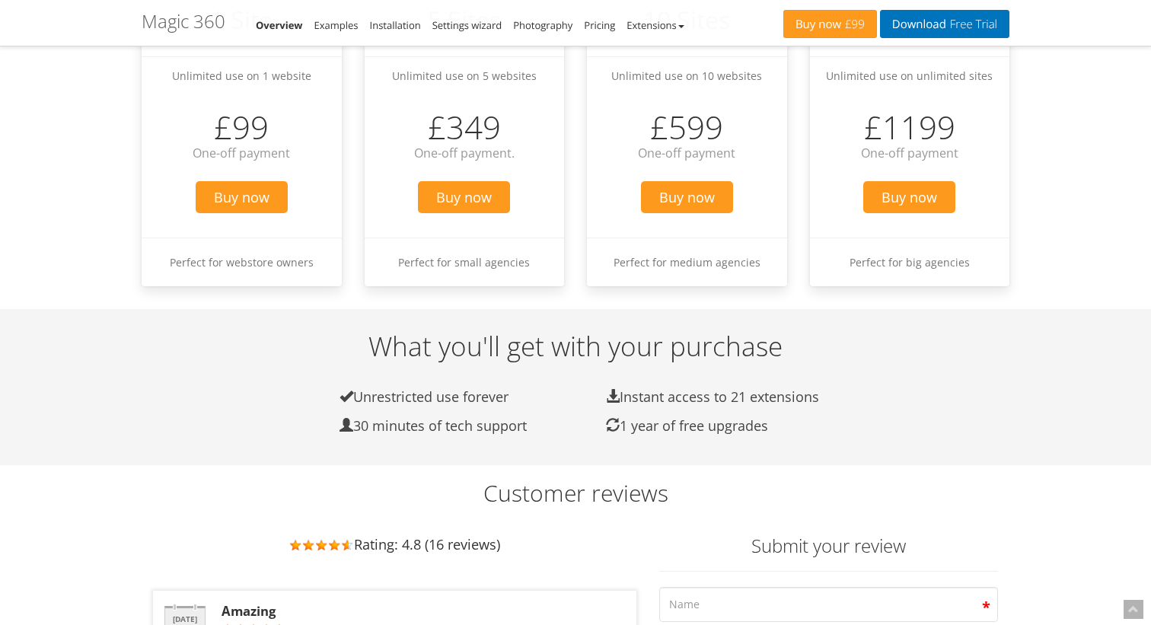
scroll to position [1734, 0]
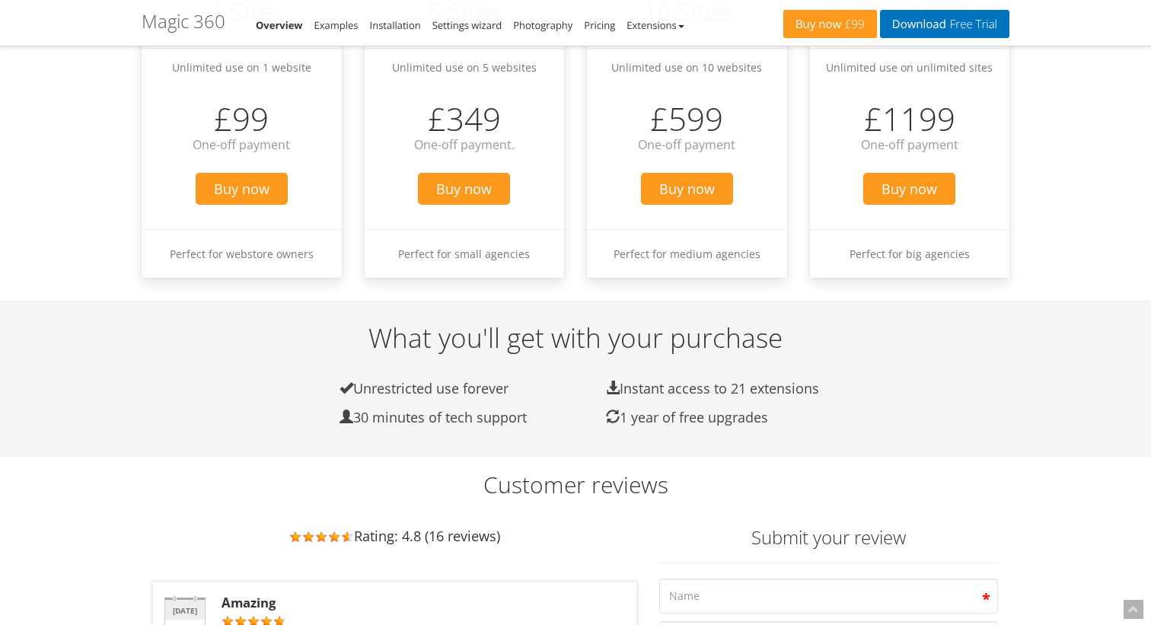
click at [430, 380] on li "Unrestricted use forever" at bounding box center [461, 389] width 267 height 18
click at [670, 382] on div "What you'll get with your purchase Unrestricted use forever Instant access to 2…" at bounding box center [576, 379] width 594 height 110
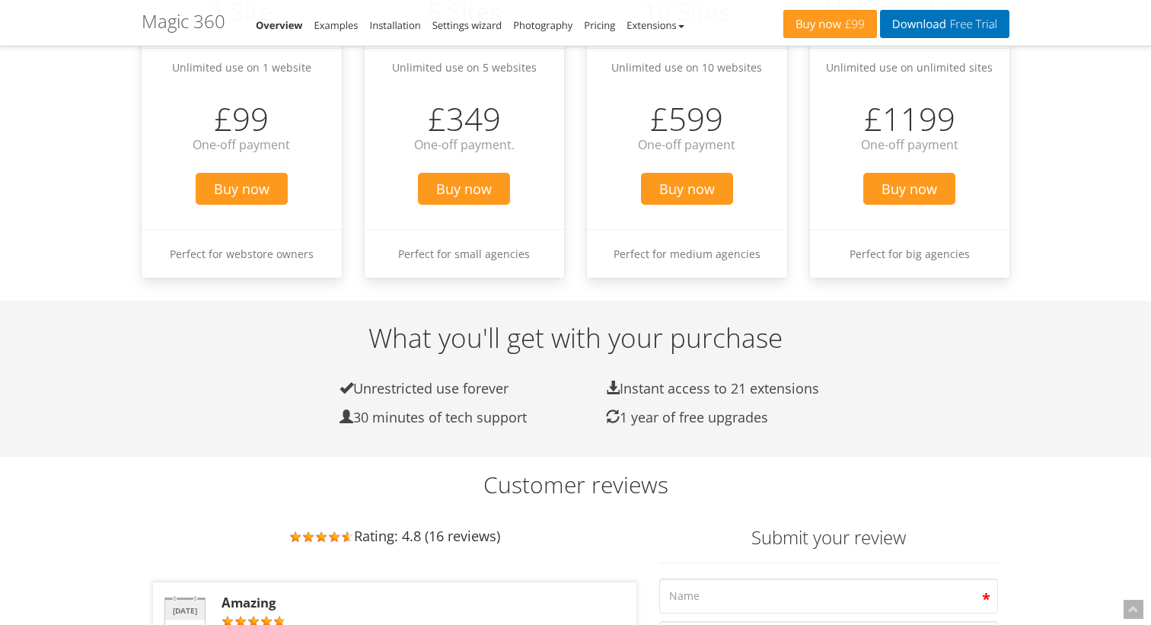
click at [640, 409] on li "1 year of free upgrades" at bounding box center [728, 418] width 267 height 18
click at [468, 409] on li "30 minutes of tech support" at bounding box center [461, 418] width 267 height 18
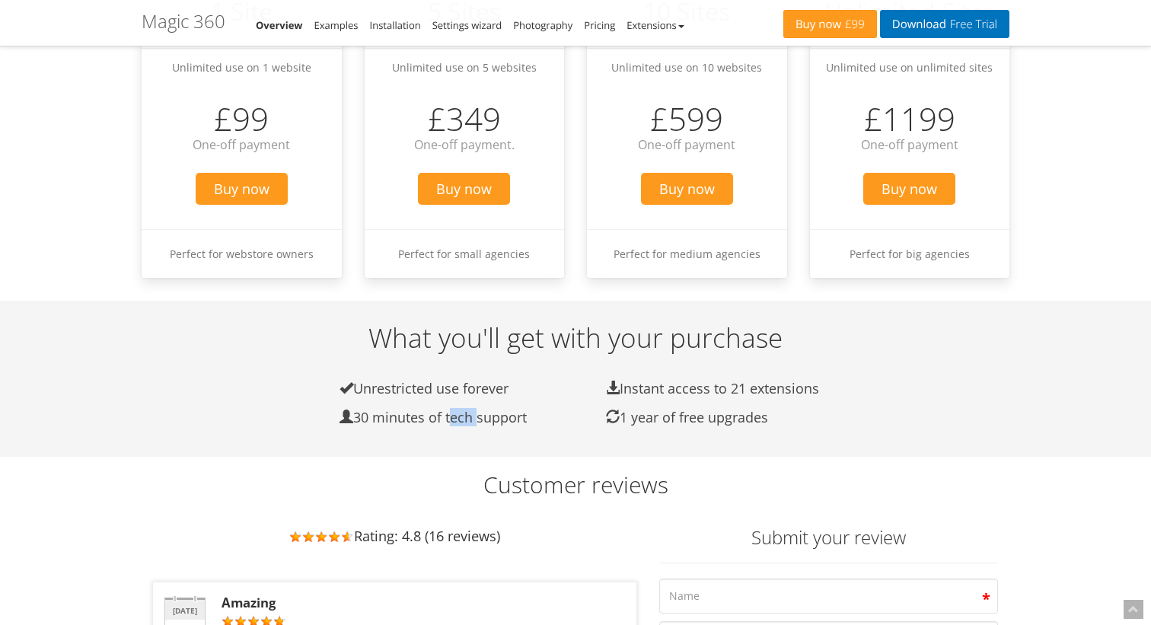
click at [468, 409] on li "30 minutes of tech support" at bounding box center [461, 418] width 267 height 18
click at [581, 409] on div "What you'll get with your purchase Unrestricted use forever Instant access to 2…" at bounding box center [576, 379] width 594 height 110
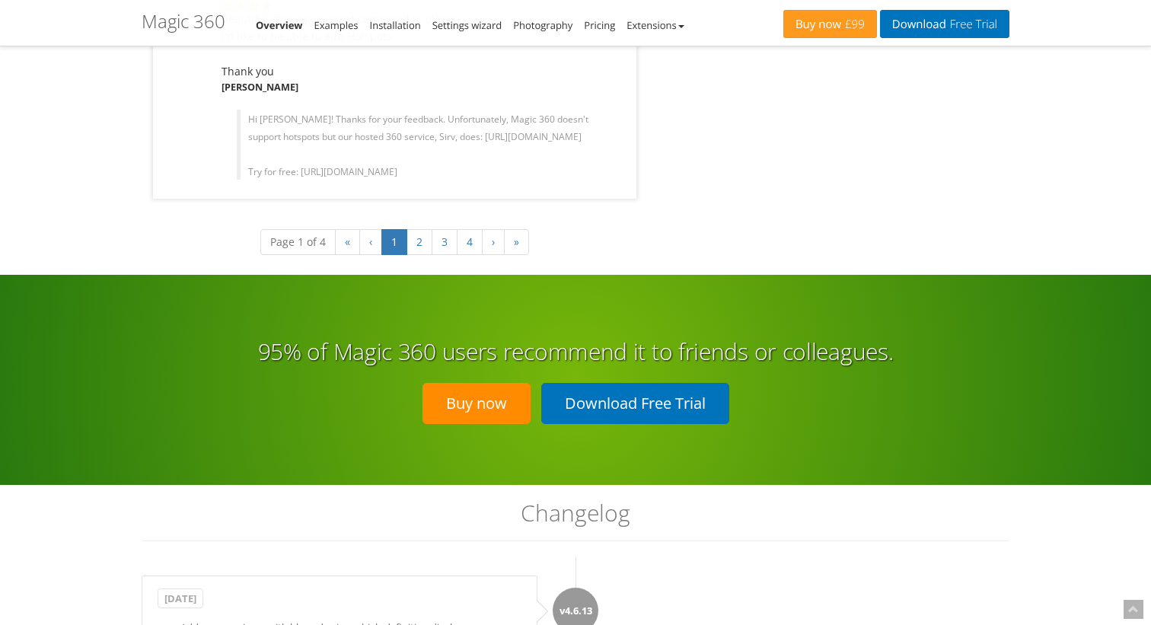
scroll to position [2824, 0]
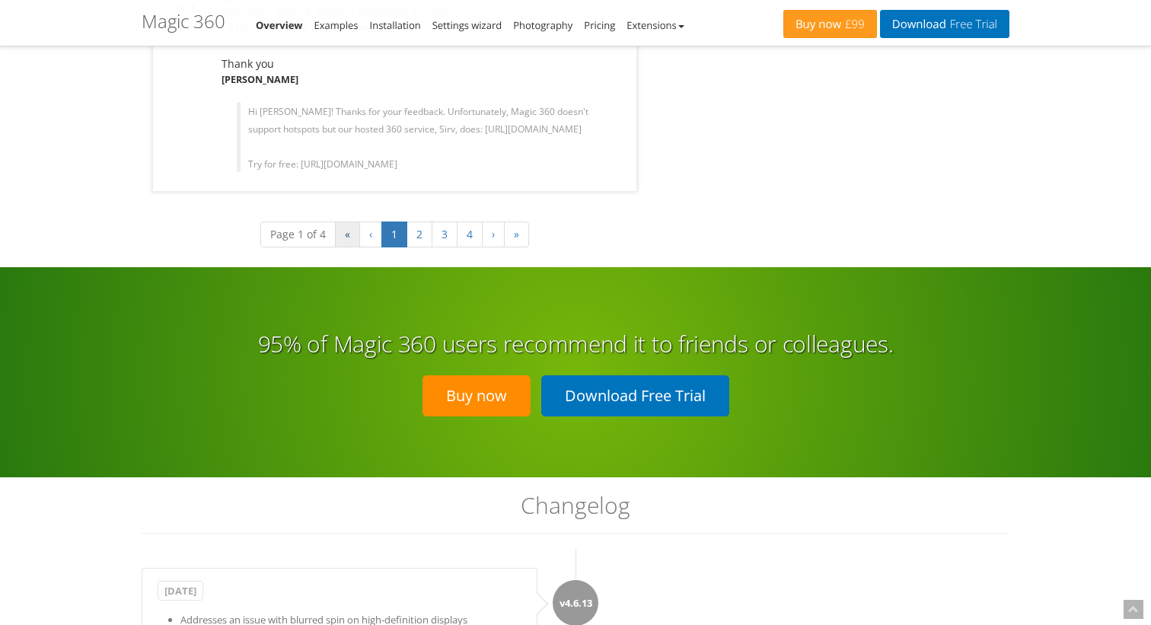
click at [351, 237] on link "«" at bounding box center [347, 235] width 25 height 26
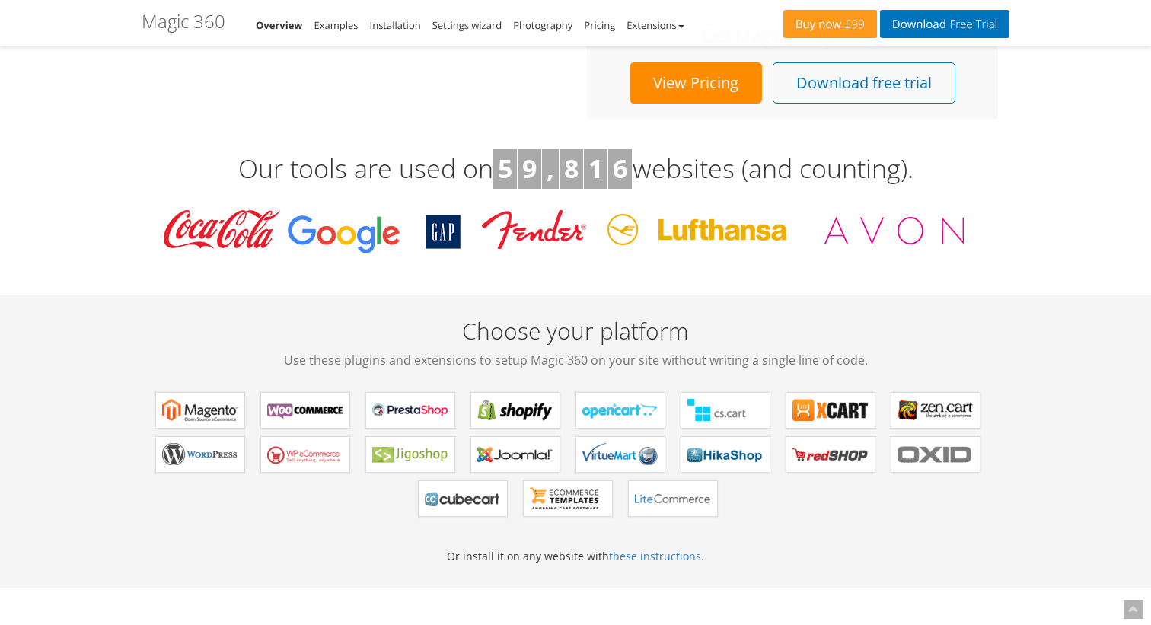
scroll to position [0, 0]
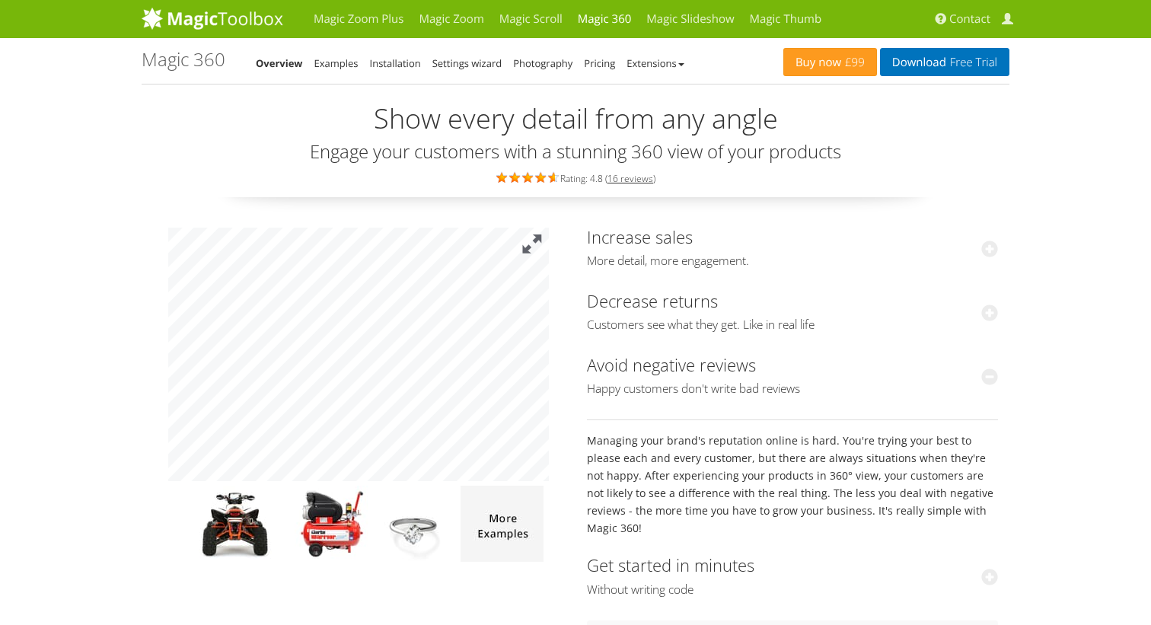
click at [524, 248] on button at bounding box center [533, 245] width 34 height 34
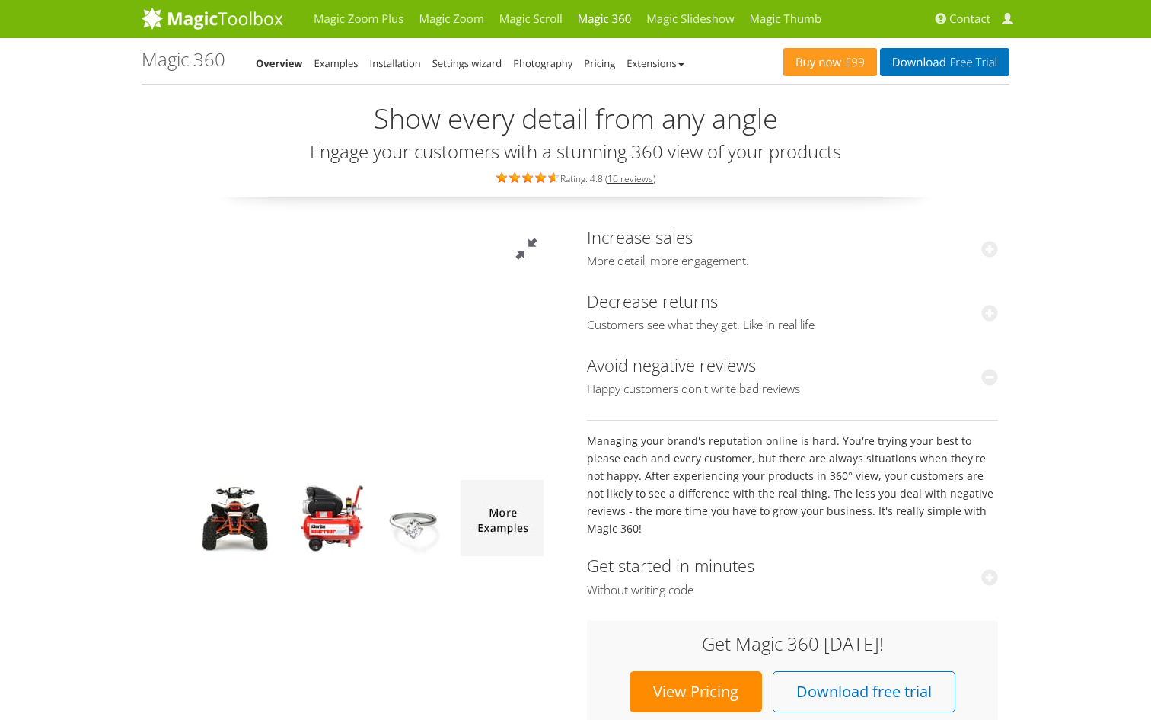
click at [549, 226] on button at bounding box center [526, 249] width 46 height 46
